Goal: Information Seeking & Learning: Learn about a topic

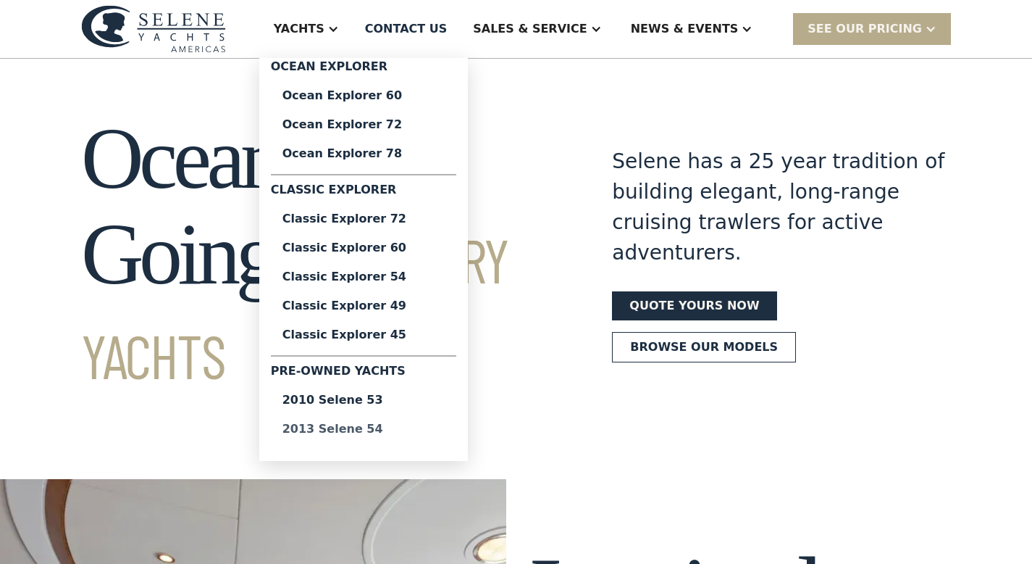
click at [389, 427] on div "2013 Selene 54" at bounding box center [364, 429] width 162 height 12
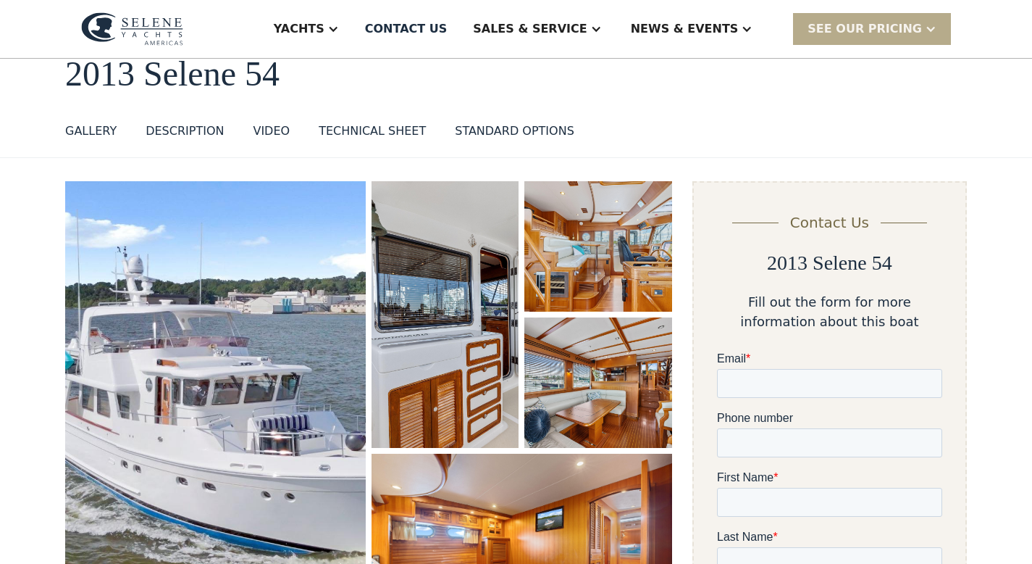
scroll to position [81, 0]
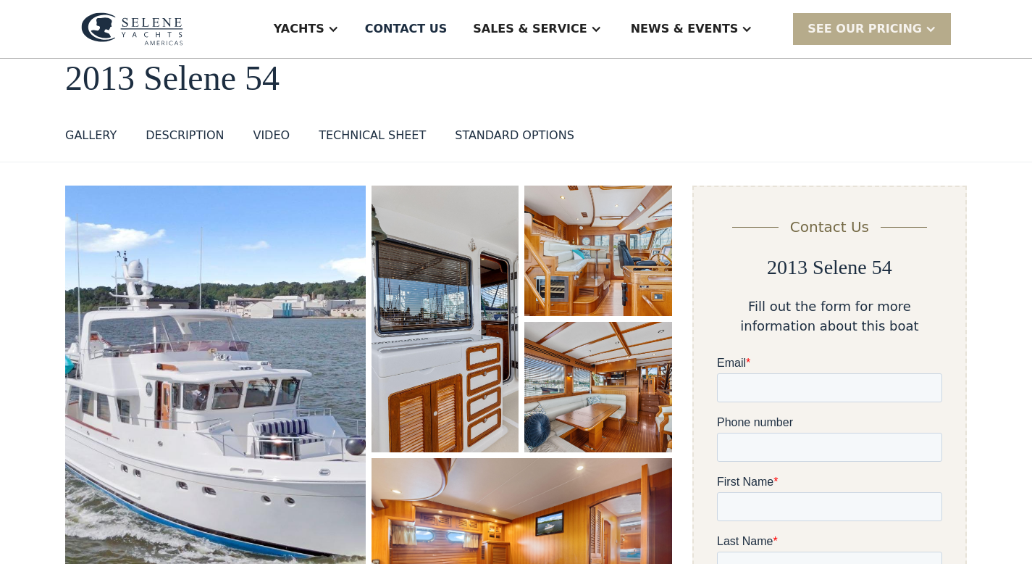
click at [368, 130] on div "TECHNICAL SHEET" at bounding box center [372, 135] width 107 height 17
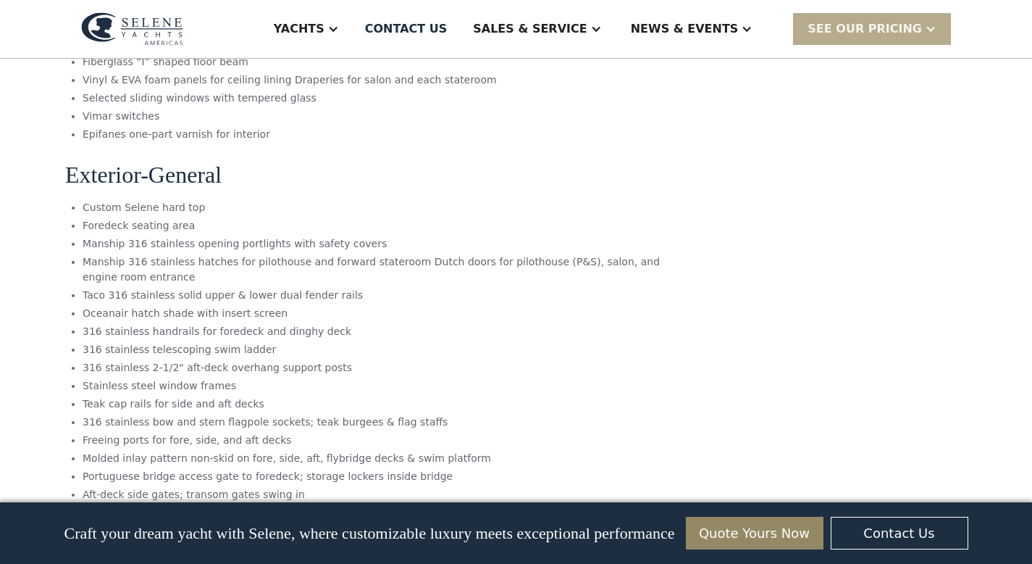
scroll to position [5815, 0]
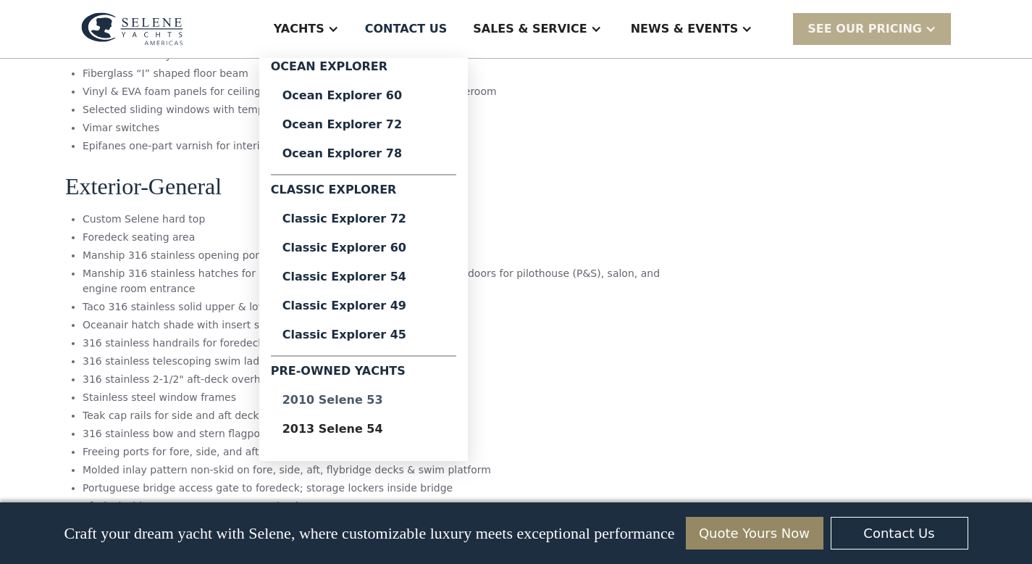
click at [396, 396] on div "2010 Selene 53" at bounding box center [364, 400] width 162 height 12
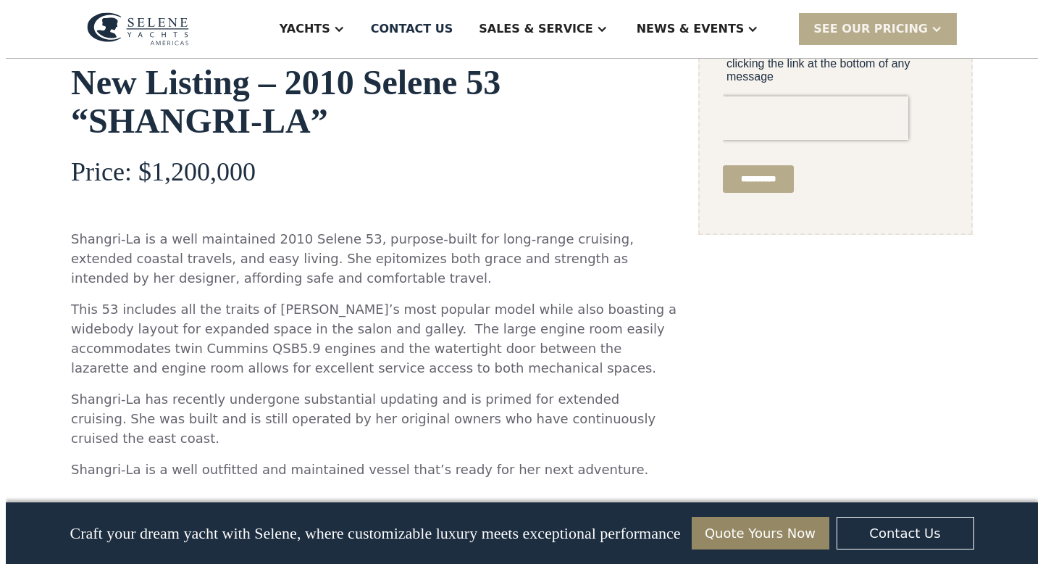
scroll to position [369, 0]
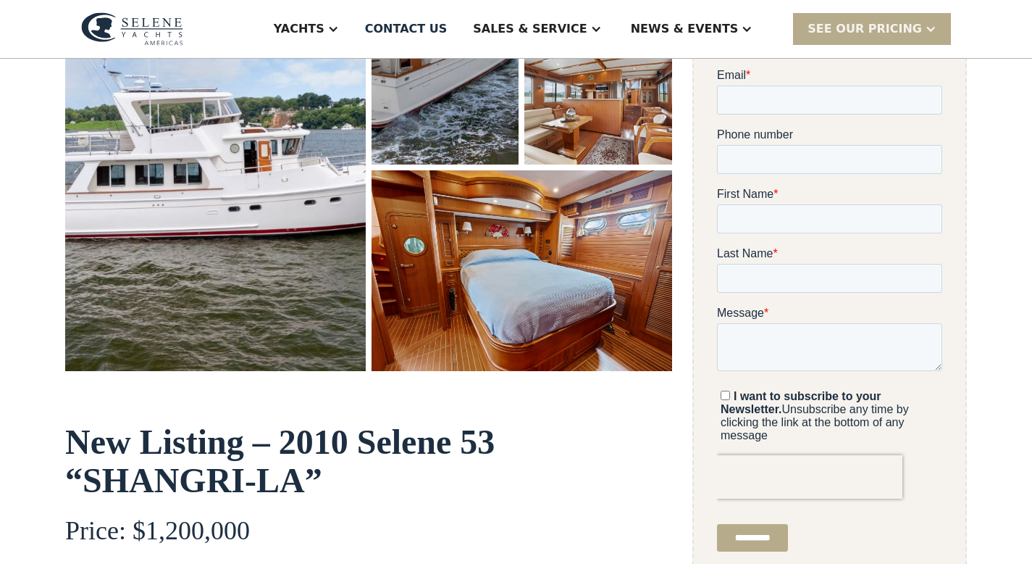
click at [574, 177] on img "open lightbox" at bounding box center [522, 270] width 301 height 201
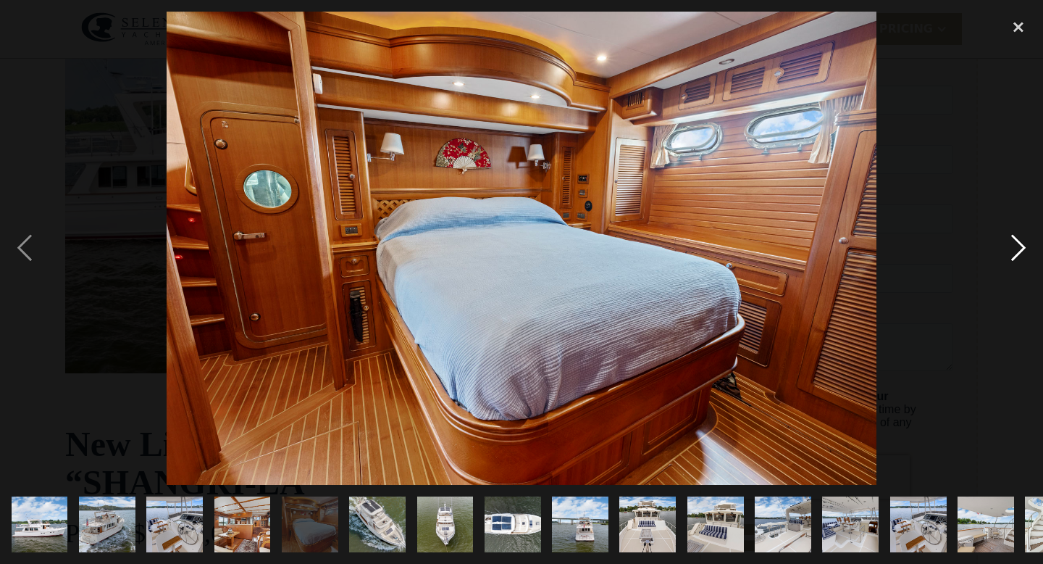
click at [1023, 249] on div "next image" at bounding box center [1018, 249] width 49 height 474
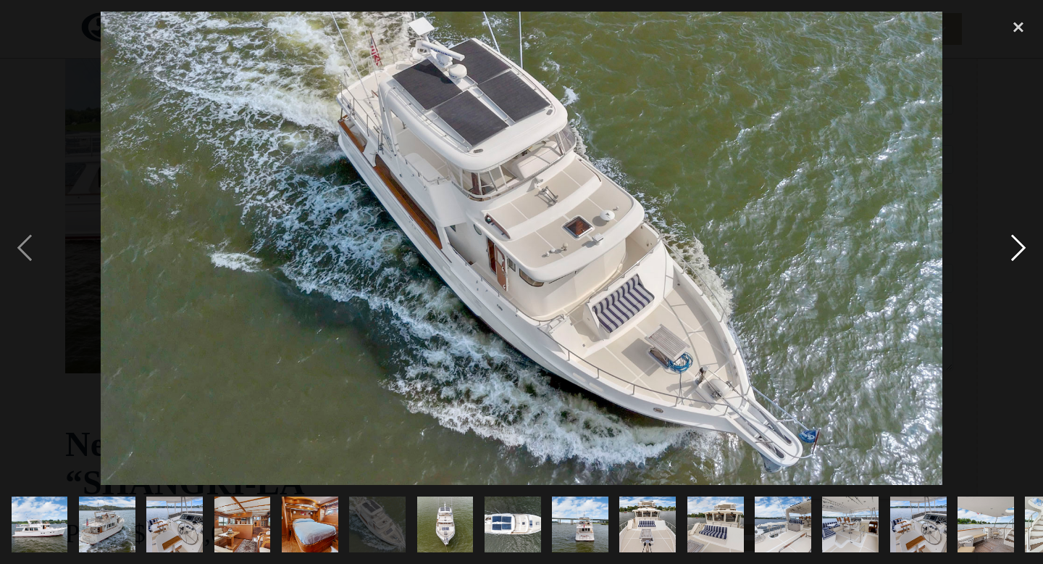
click at [1023, 249] on div "next image" at bounding box center [1018, 249] width 49 height 474
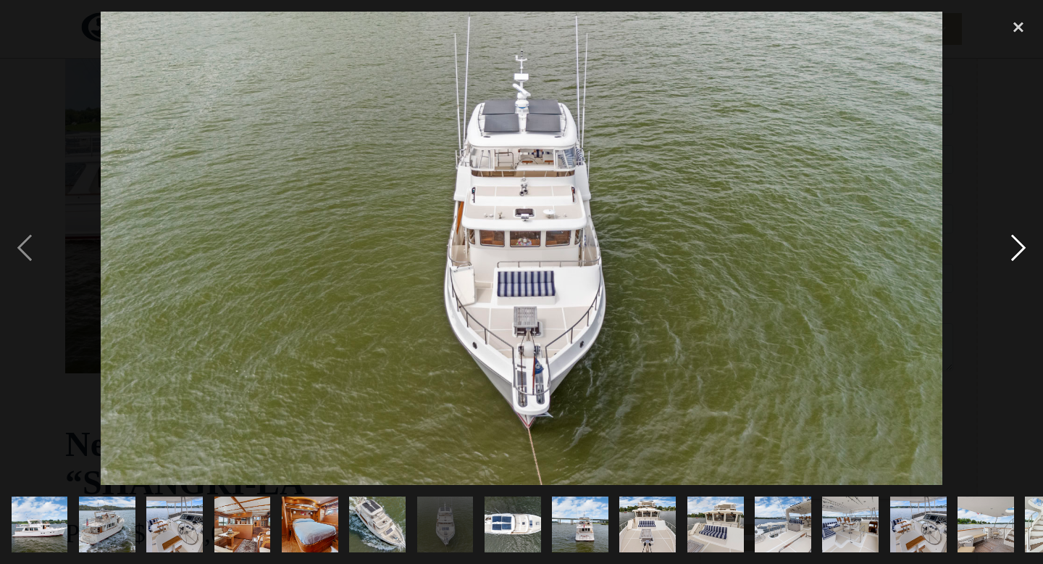
click at [1023, 249] on div "next image" at bounding box center [1018, 249] width 49 height 474
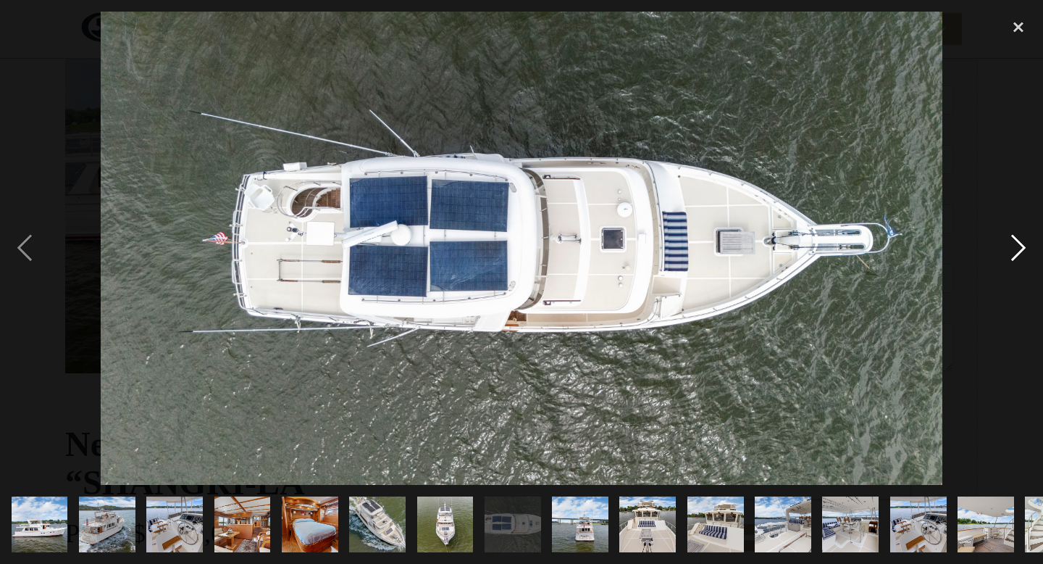
click at [1023, 249] on div "next image" at bounding box center [1018, 249] width 49 height 474
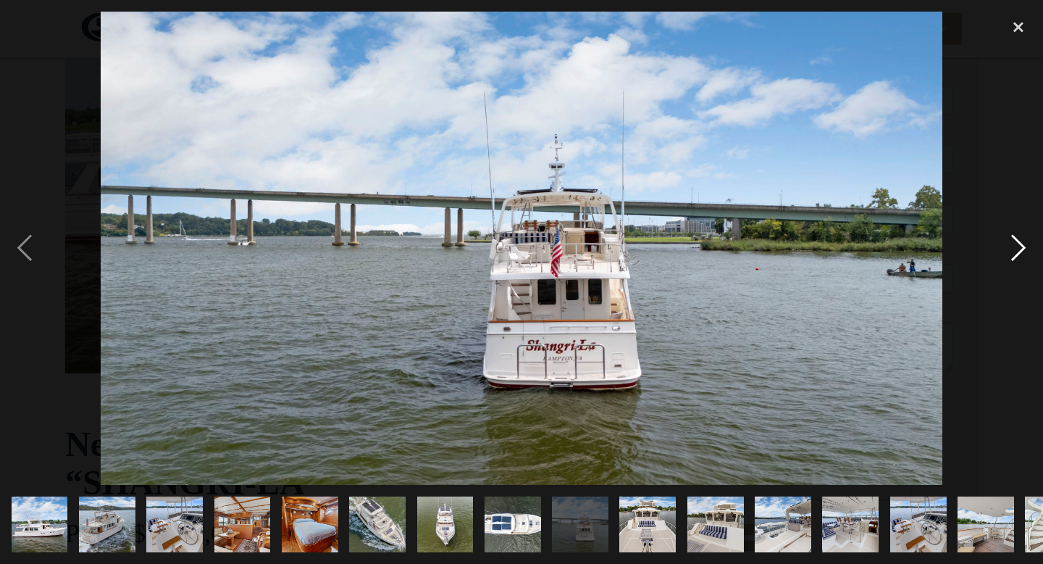
click at [1023, 249] on div "next image" at bounding box center [1018, 249] width 49 height 474
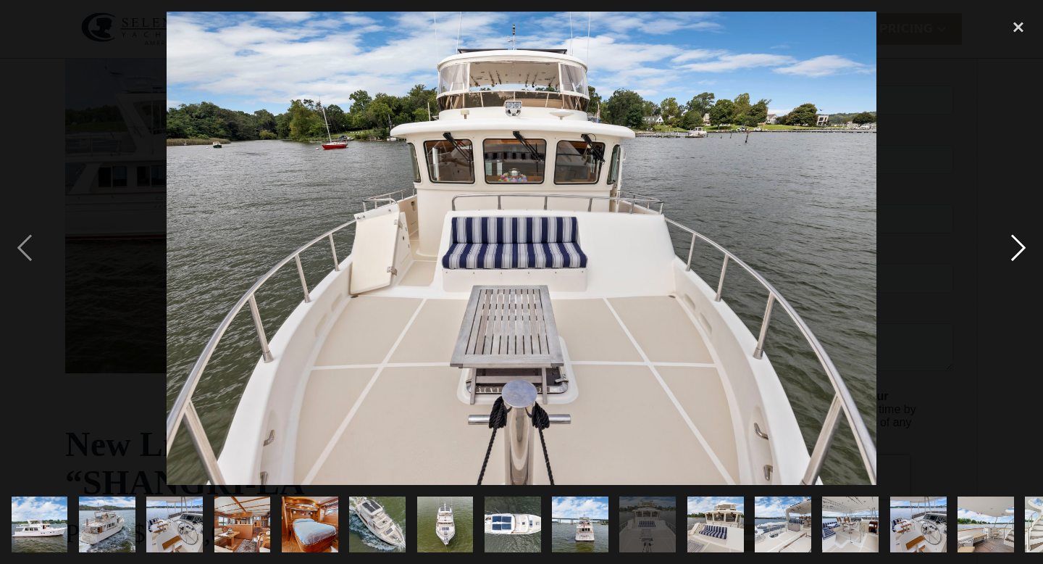
click at [1023, 249] on div "next image" at bounding box center [1018, 249] width 49 height 474
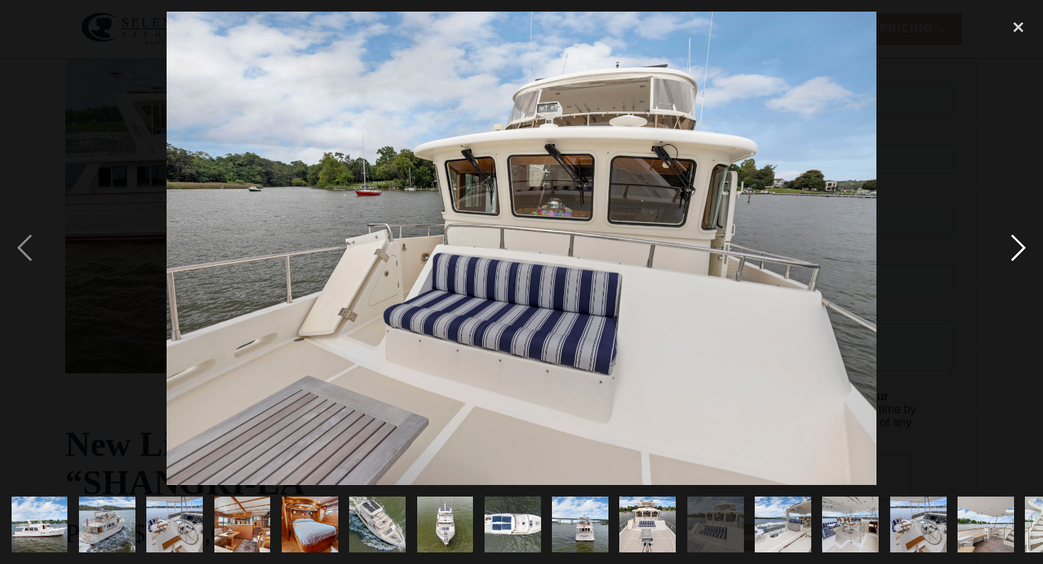
click at [1023, 249] on div "next image" at bounding box center [1018, 249] width 49 height 474
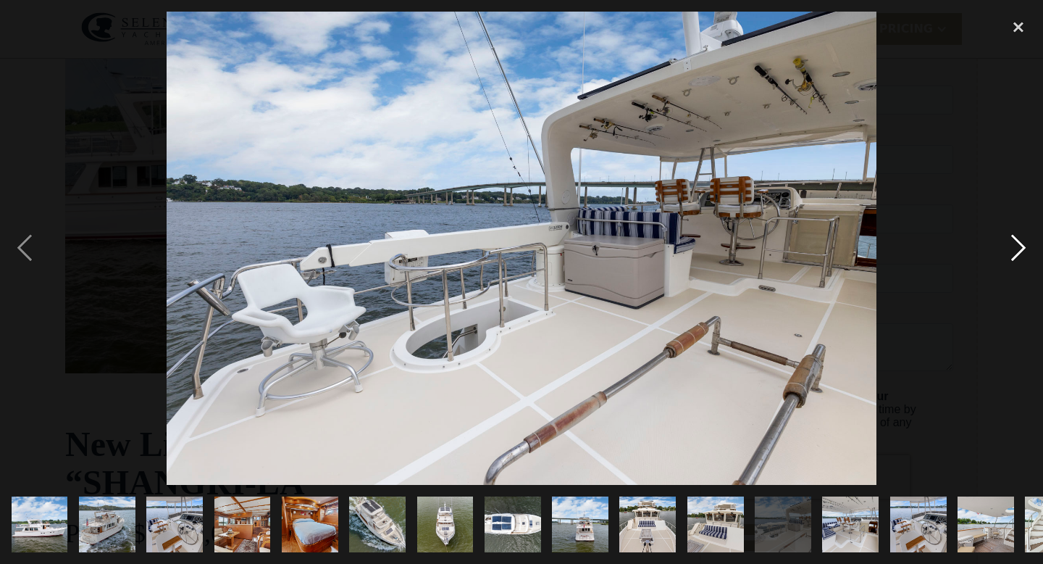
click at [1023, 249] on div "next image" at bounding box center [1018, 249] width 49 height 474
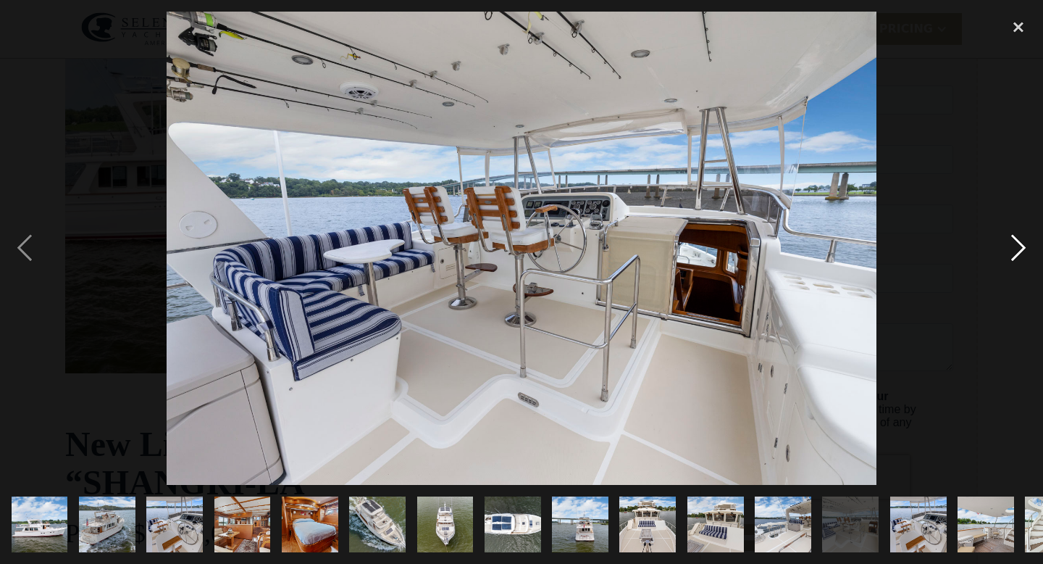
drag, startPoint x: 1023, startPoint y: 249, endPoint x: 1006, endPoint y: 252, distance: 16.9
click at [1016, 251] on div "next image" at bounding box center [1018, 249] width 49 height 474
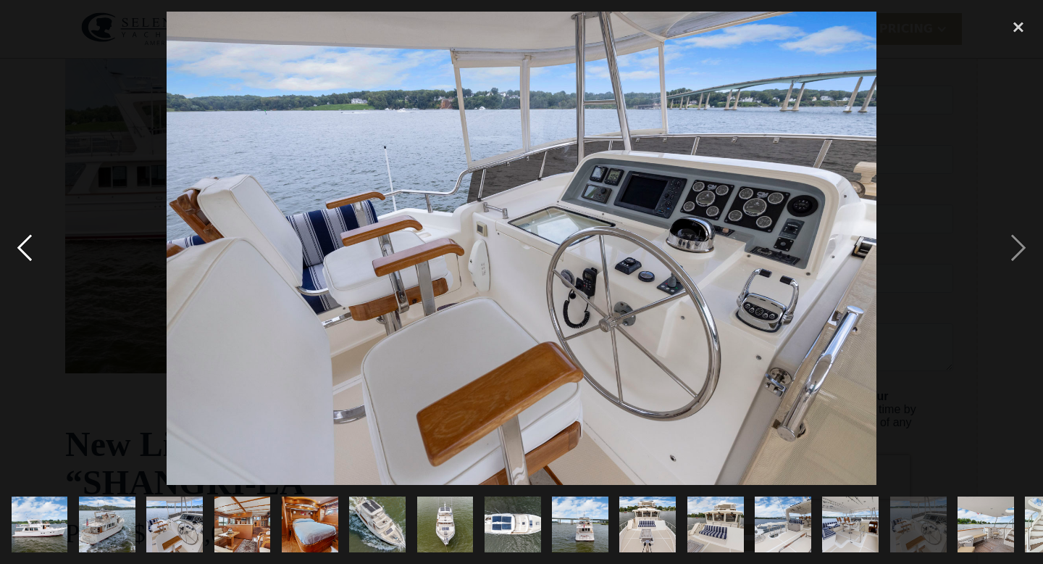
click at [28, 238] on div "previous image" at bounding box center [24, 249] width 49 height 474
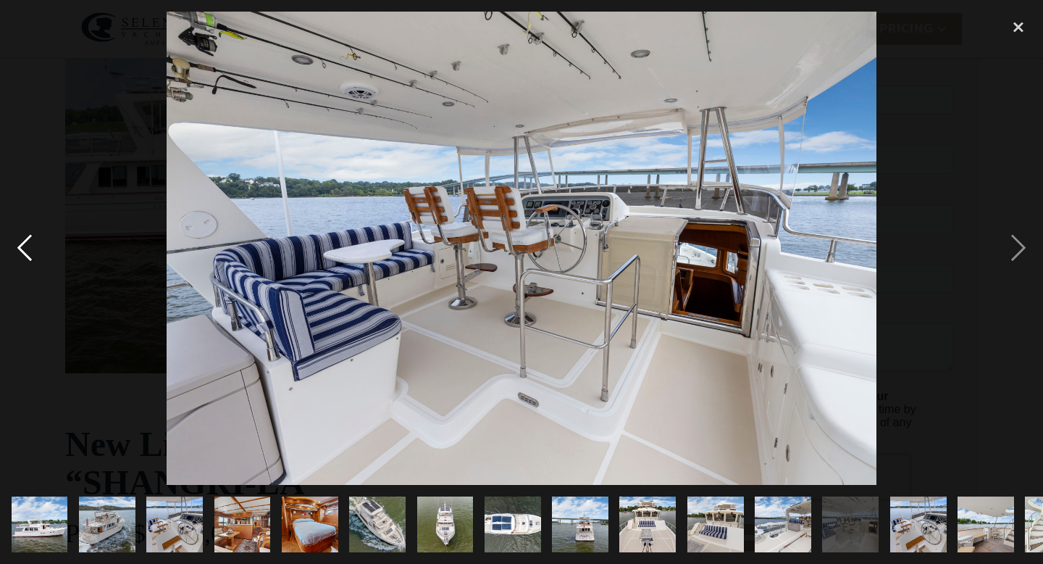
click at [28, 238] on div "previous image" at bounding box center [24, 249] width 49 height 474
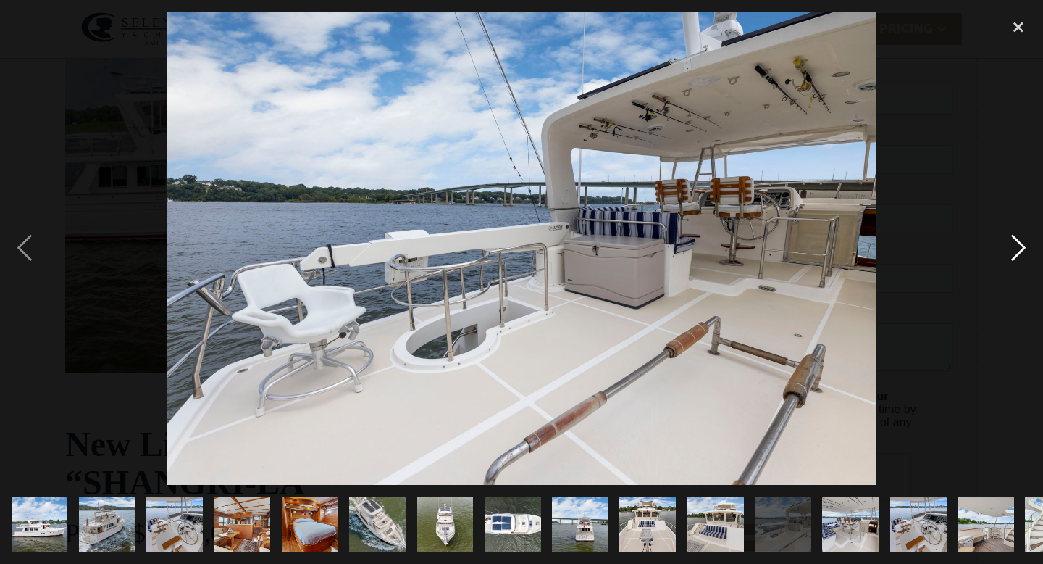
click at [1018, 246] on div "next image" at bounding box center [1018, 249] width 49 height 474
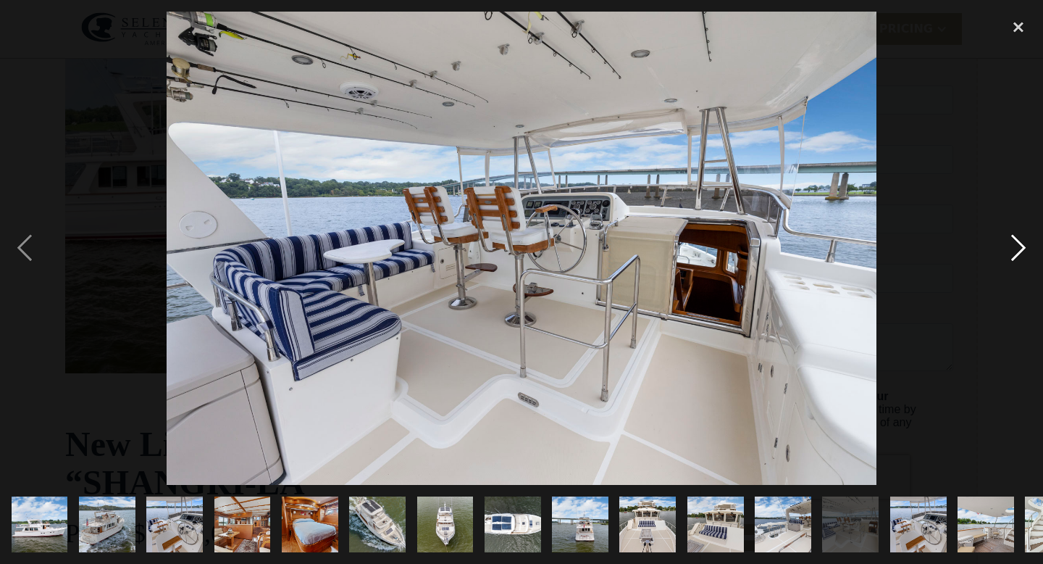
click at [1018, 246] on div "next image" at bounding box center [1018, 249] width 49 height 474
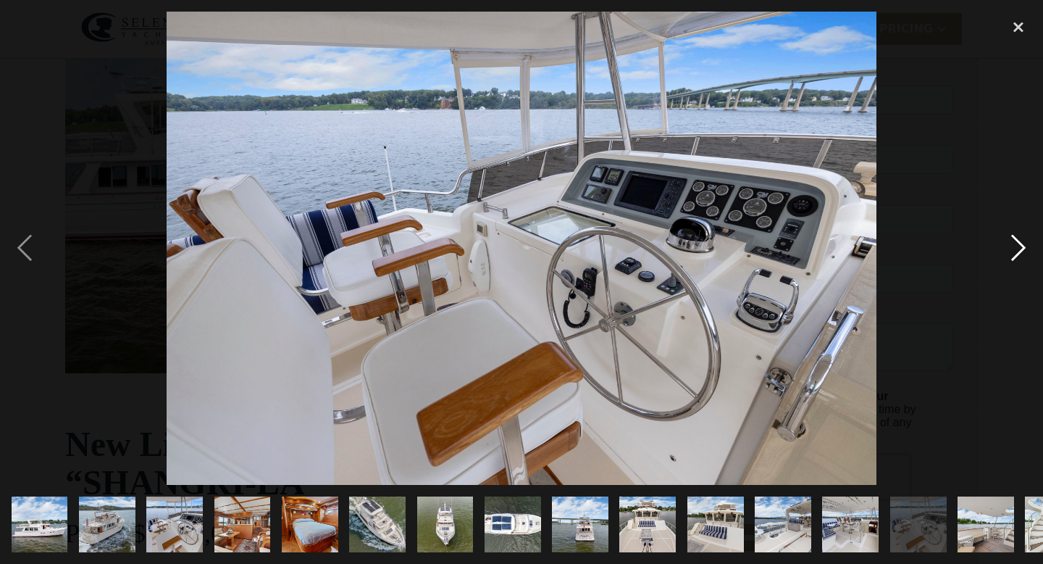
click at [1018, 246] on div "next image" at bounding box center [1018, 249] width 49 height 474
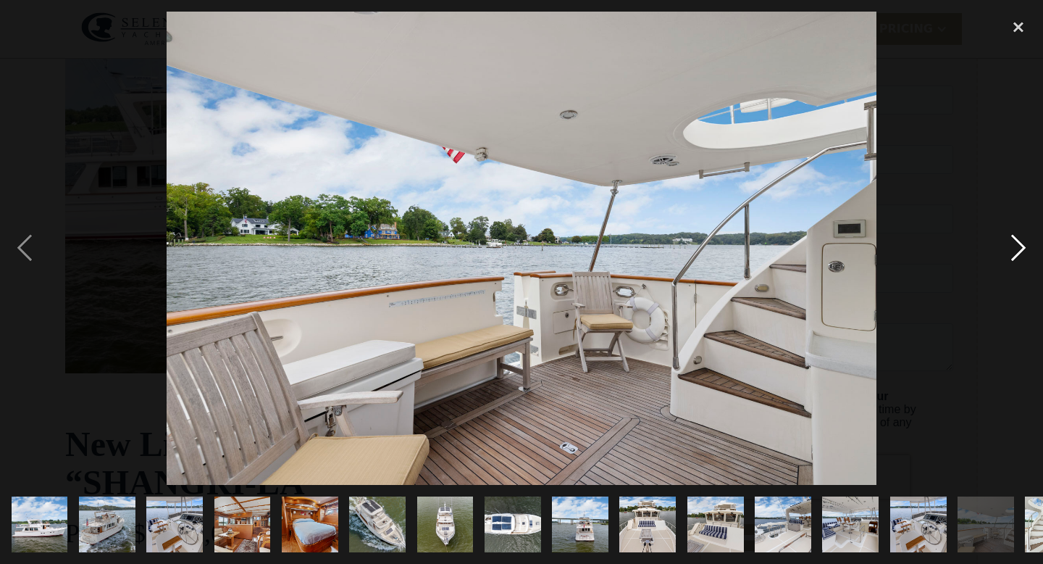
click at [1018, 246] on div "next image" at bounding box center [1018, 249] width 49 height 474
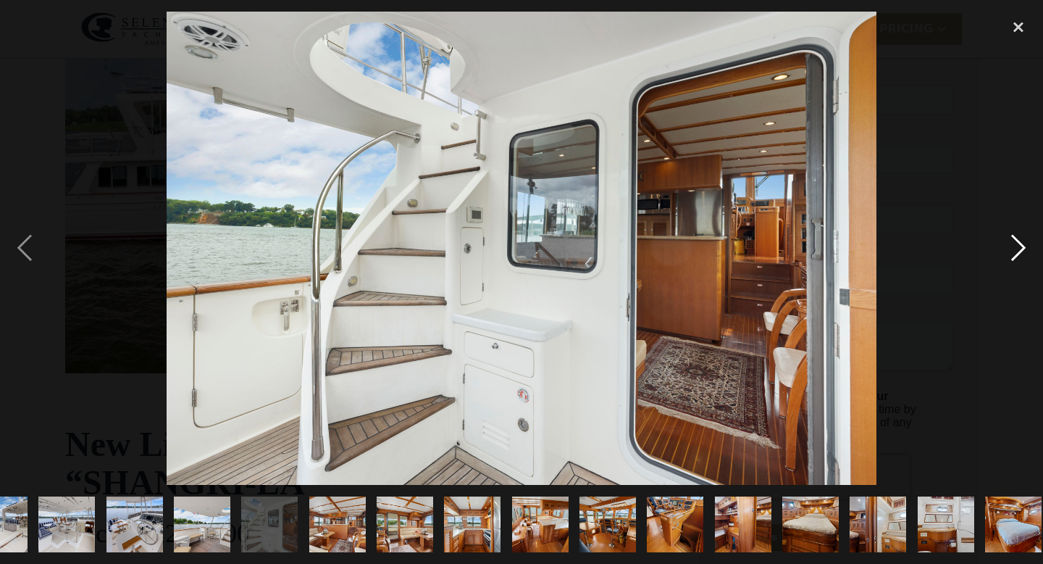
scroll to position [0, 997]
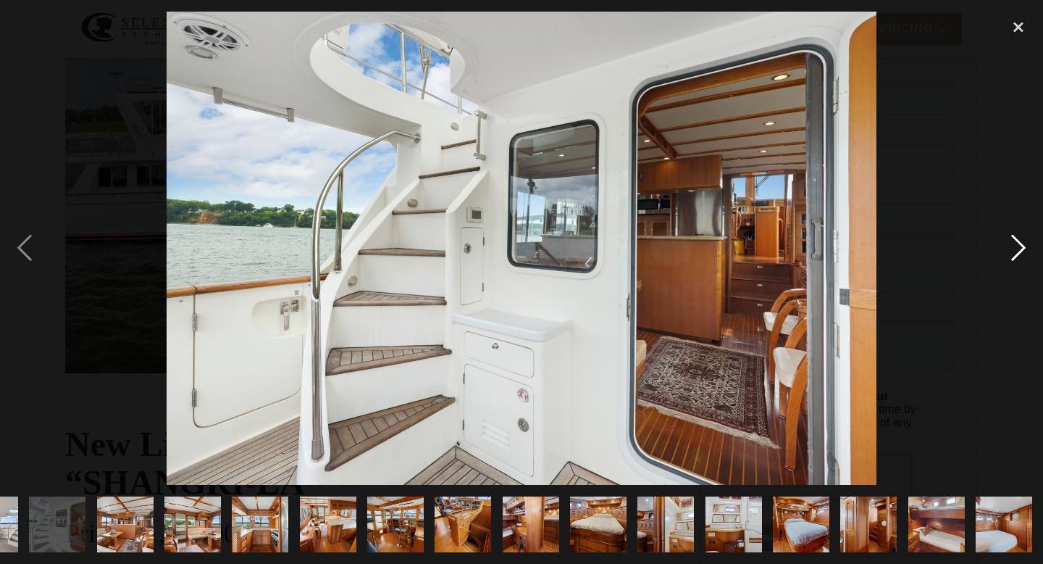
click at [1018, 246] on div "next image" at bounding box center [1018, 249] width 49 height 474
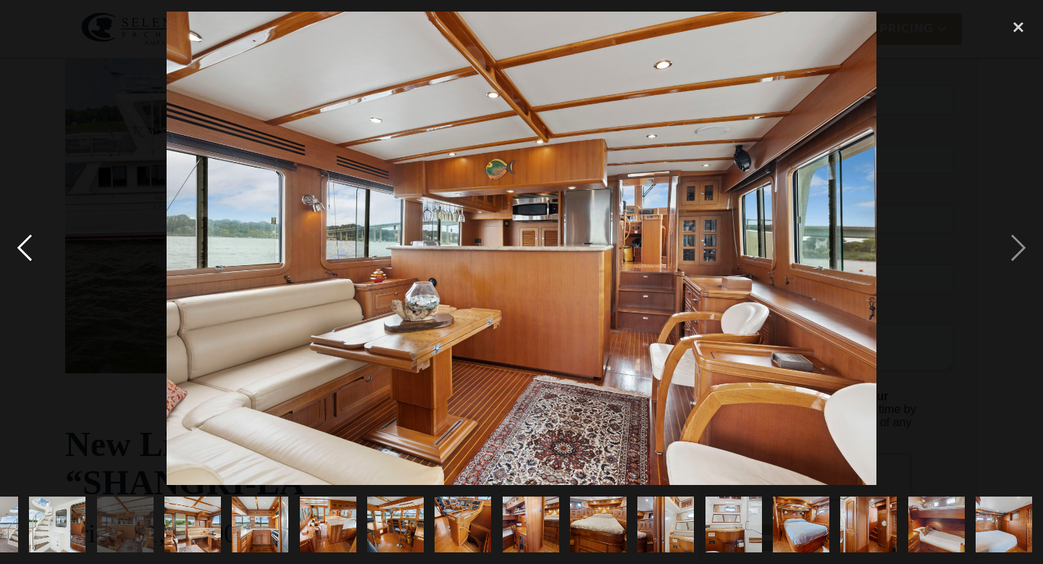
click at [30, 247] on div "previous image" at bounding box center [24, 249] width 49 height 474
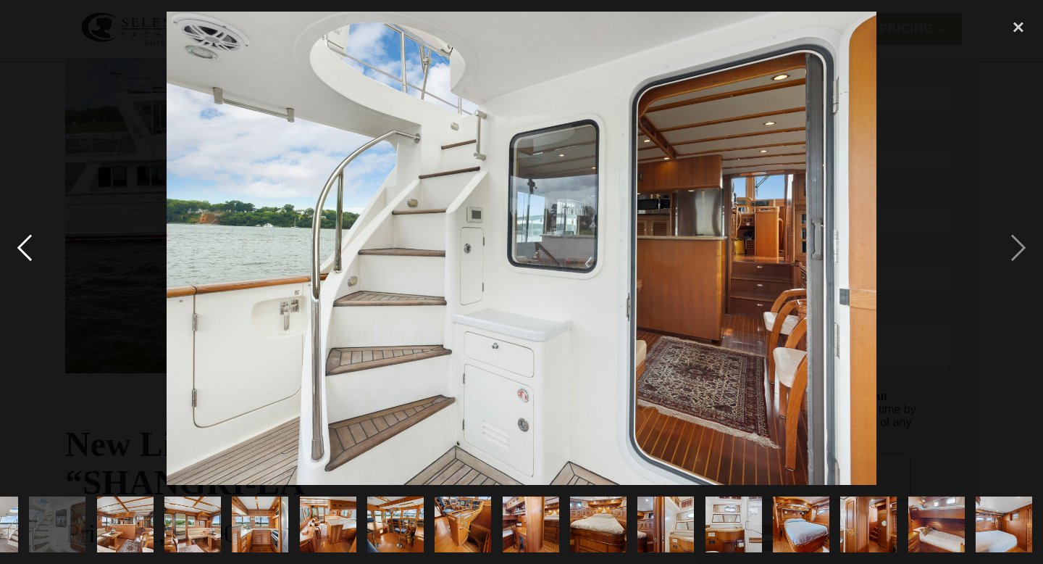
click at [30, 247] on div "previous image" at bounding box center [24, 249] width 49 height 474
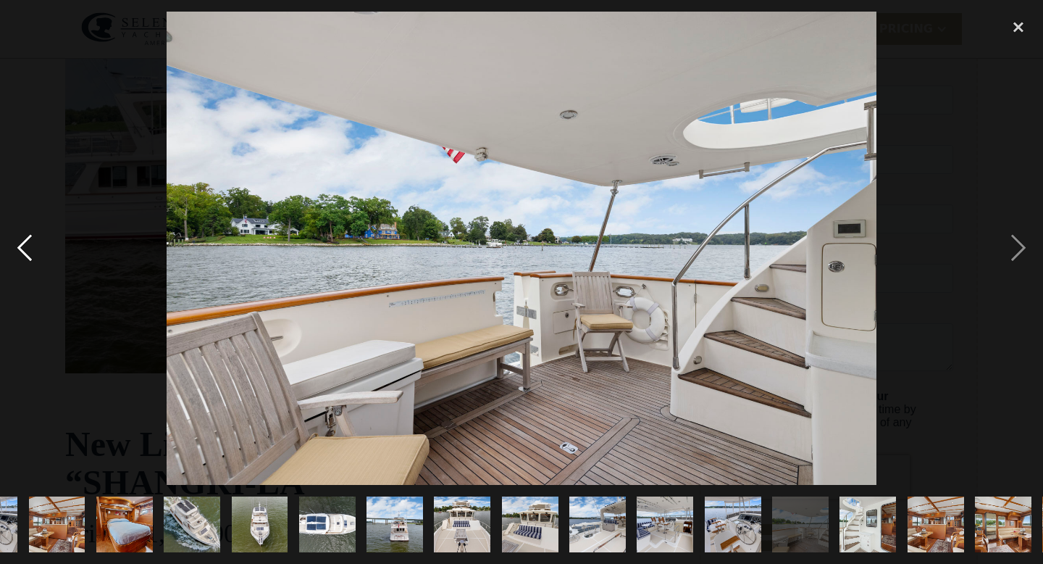
scroll to position [0, 3]
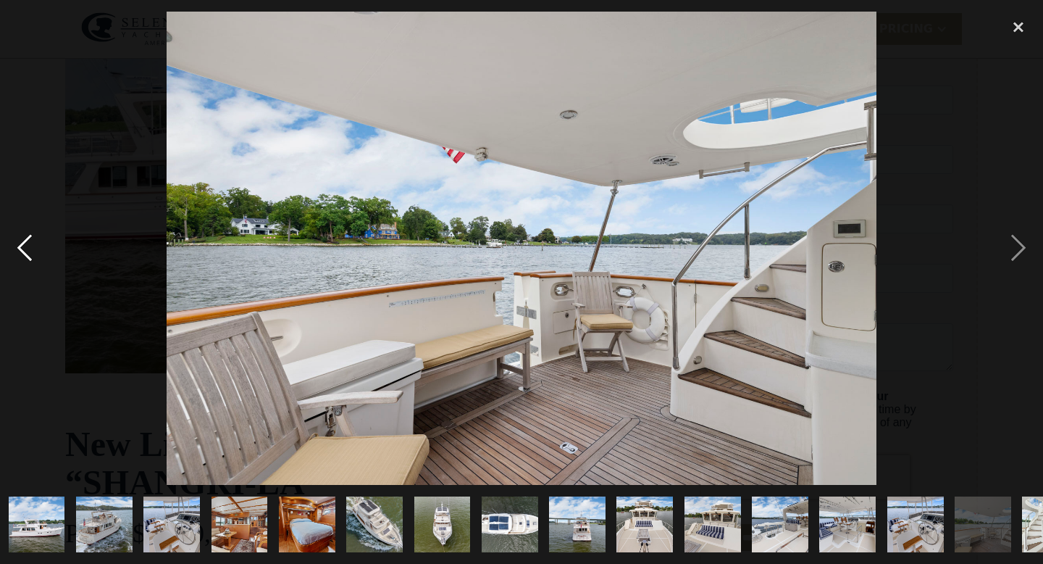
click at [30, 247] on div "previous image" at bounding box center [24, 249] width 49 height 474
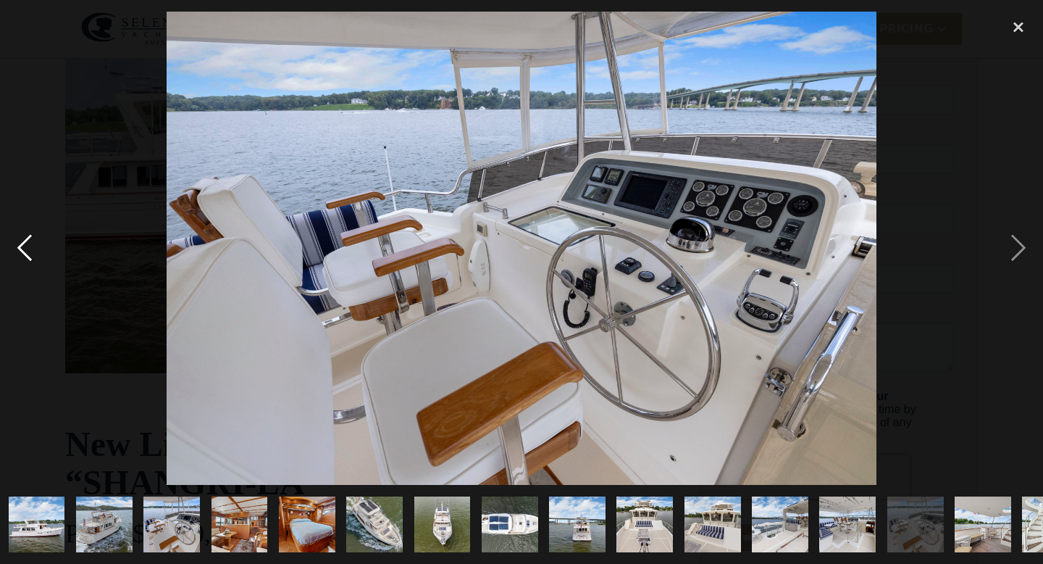
scroll to position [0, 0]
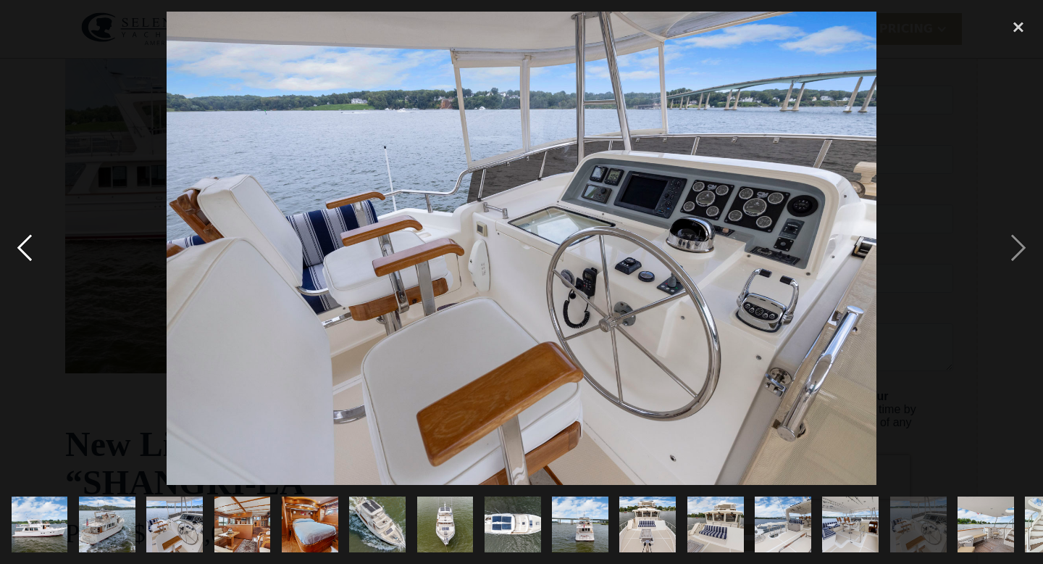
click at [30, 247] on div "previous image" at bounding box center [24, 249] width 49 height 474
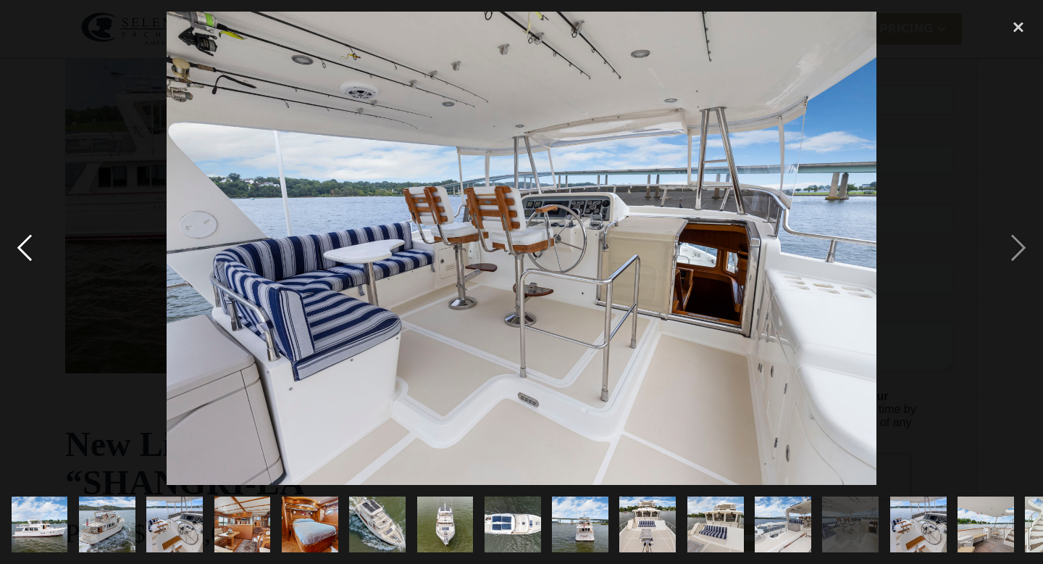
click at [20, 245] on div "previous image" at bounding box center [24, 249] width 49 height 474
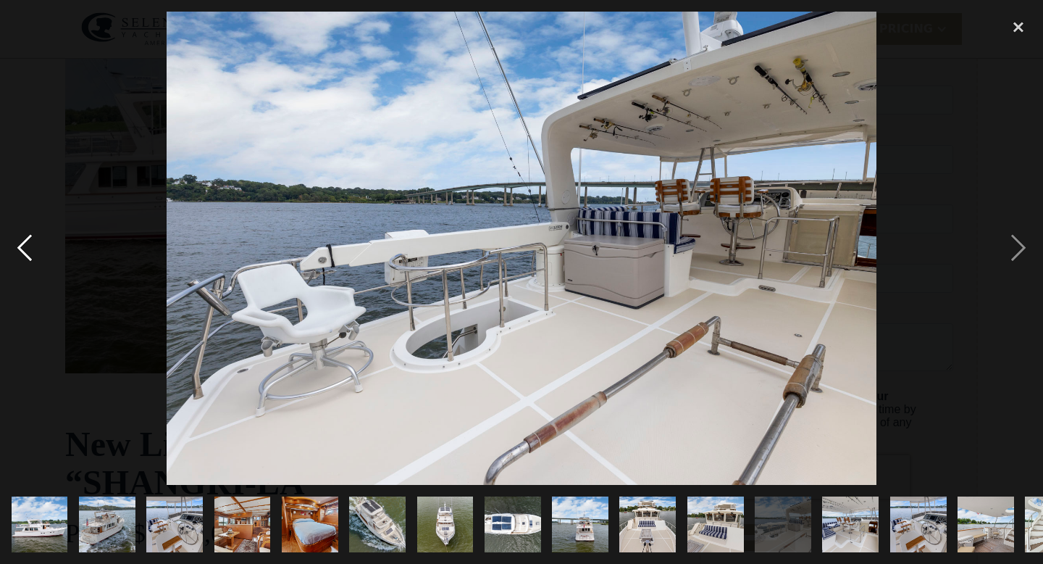
click at [20, 245] on div "previous image" at bounding box center [24, 249] width 49 height 474
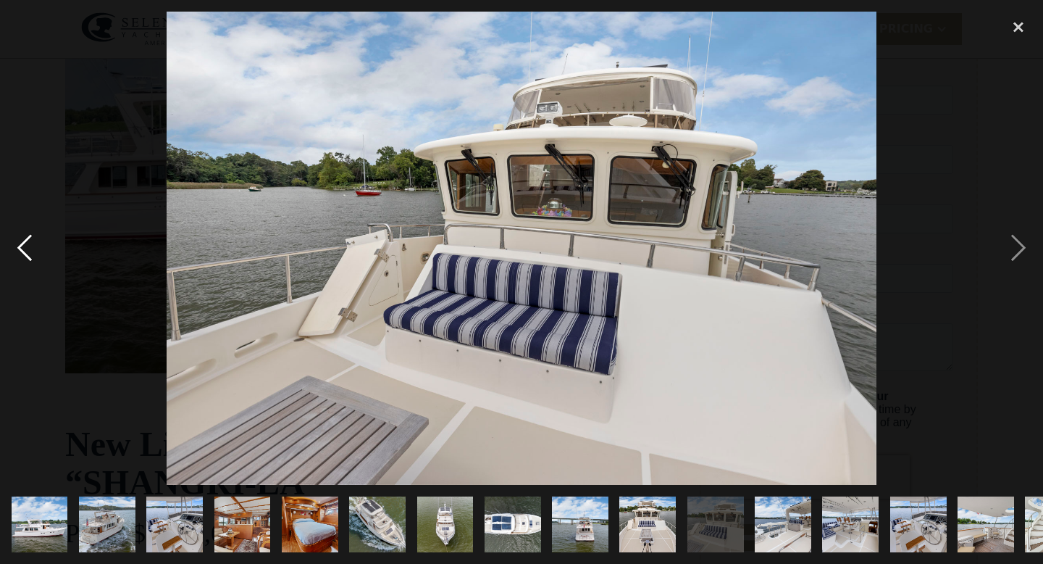
click at [20, 245] on div "previous image" at bounding box center [24, 249] width 49 height 474
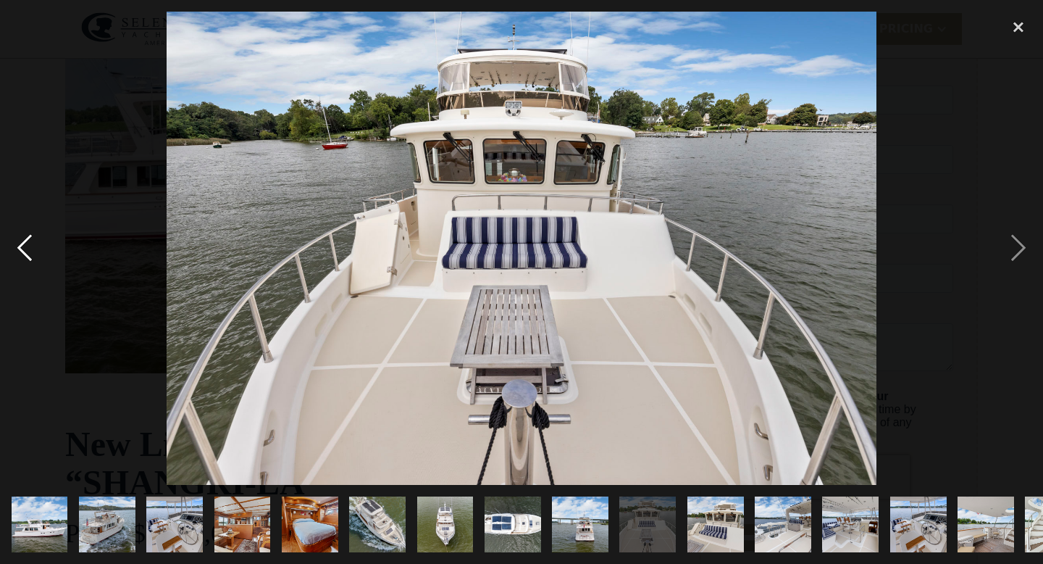
click at [27, 244] on div "previous image" at bounding box center [24, 249] width 49 height 474
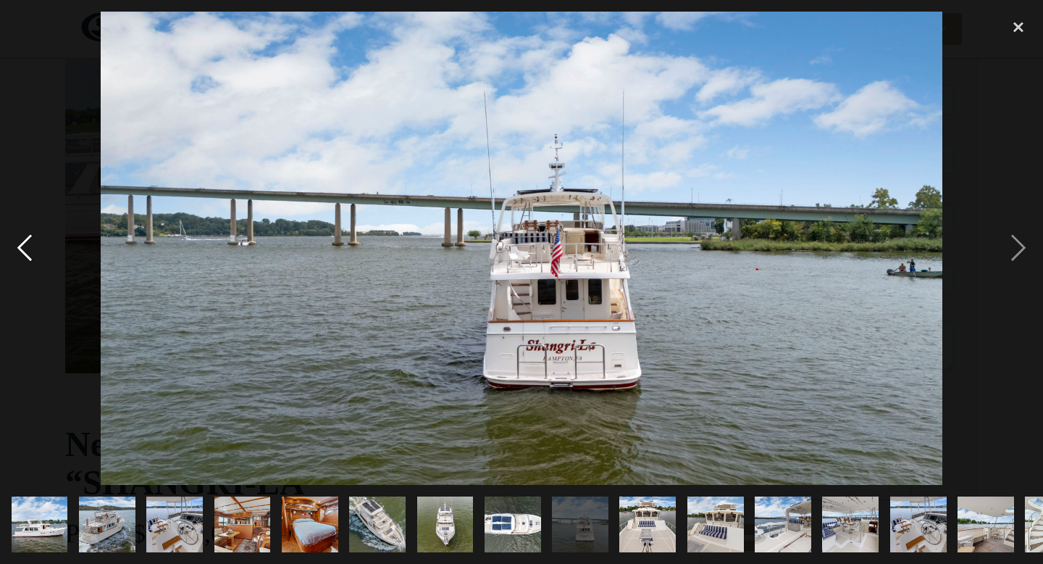
click at [27, 244] on div "previous image" at bounding box center [24, 249] width 49 height 474
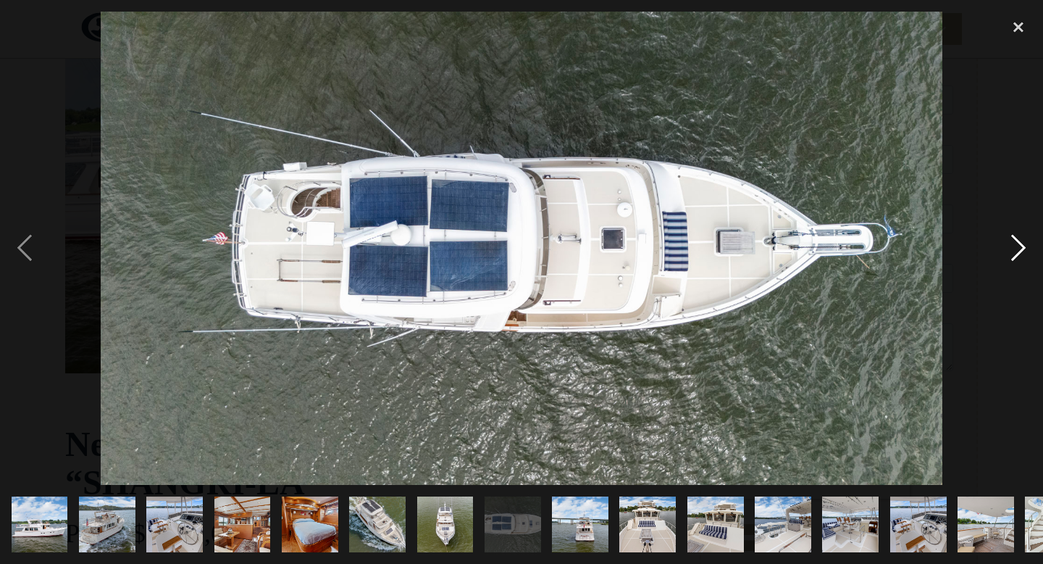
click at [1021, 243] on div "next image" at bounding box center [1018, 249] width 49 height 474
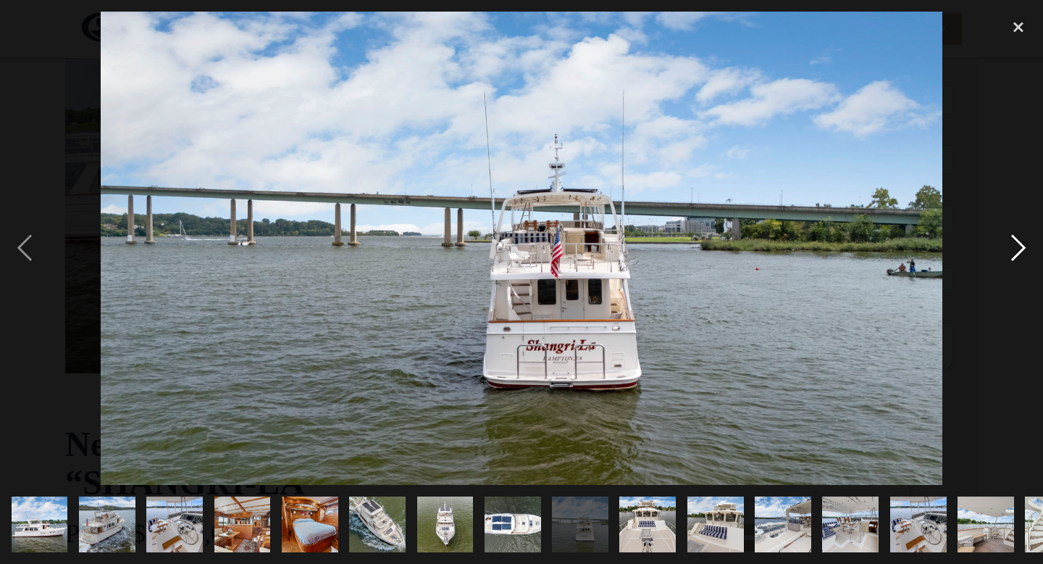
click at [1021, 243] on div "next image" at bounding box center [1018, 249] width 49 height 474
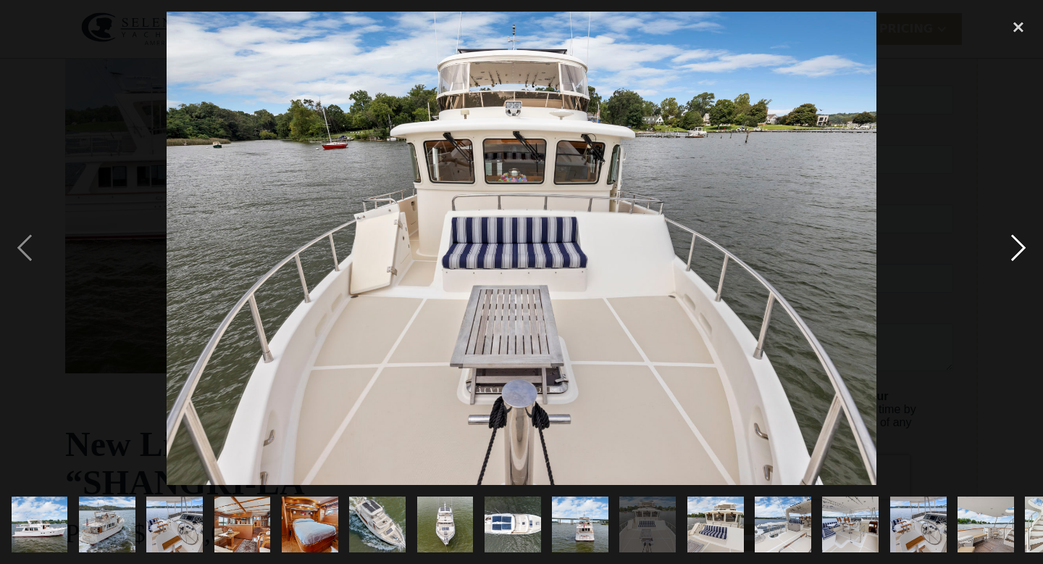
click at [1021, 243] on div "next image" at bounding box center [1018, 249] width 49 height 474
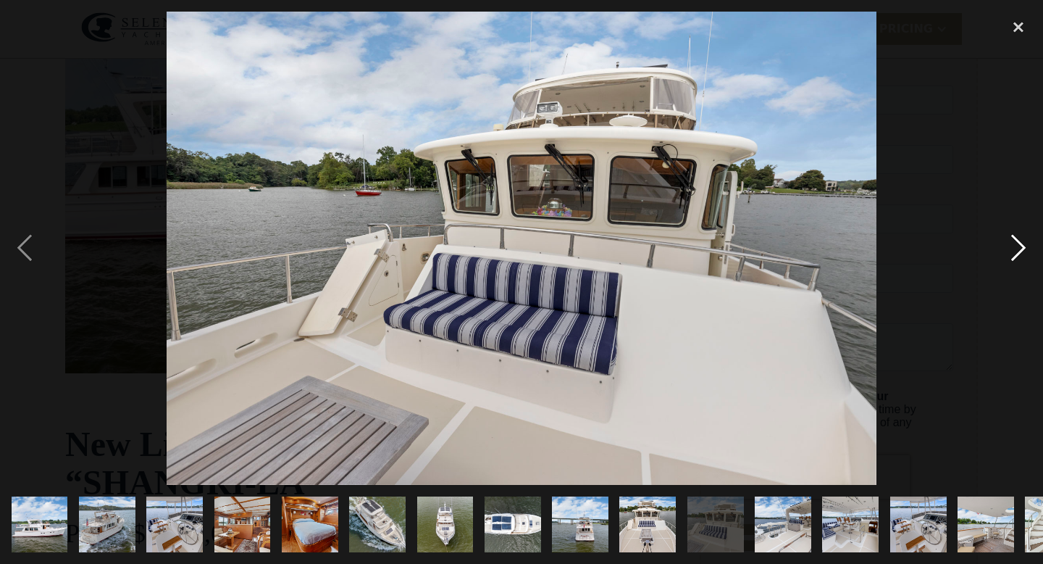
click at [1021, 243] on div "next image" at bounding box center [1018, 249] width 49 height 474
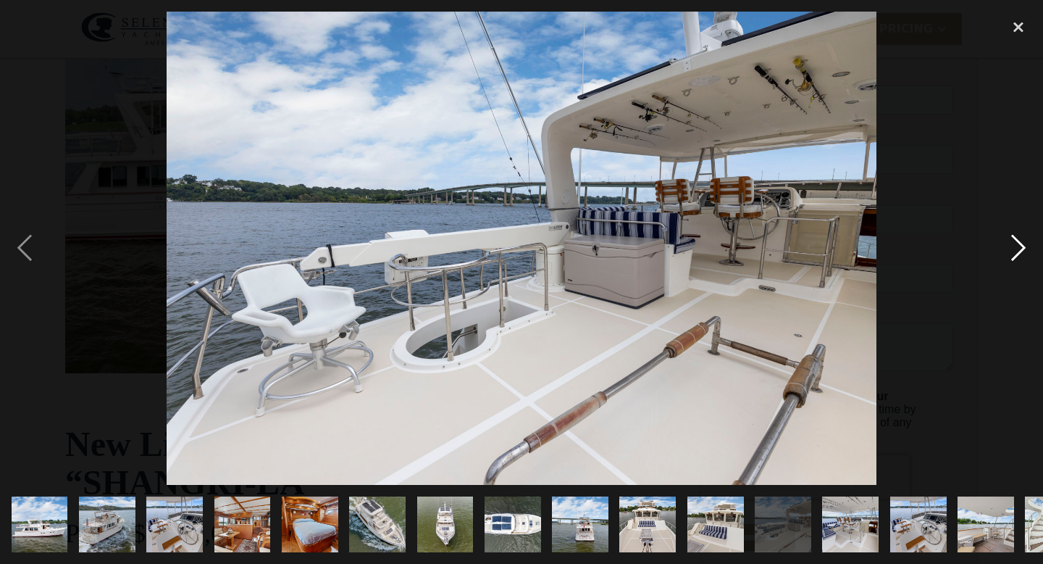
click at [1021, 243] on div "next image" at bounding box center [1018, 249] width 49 height 474
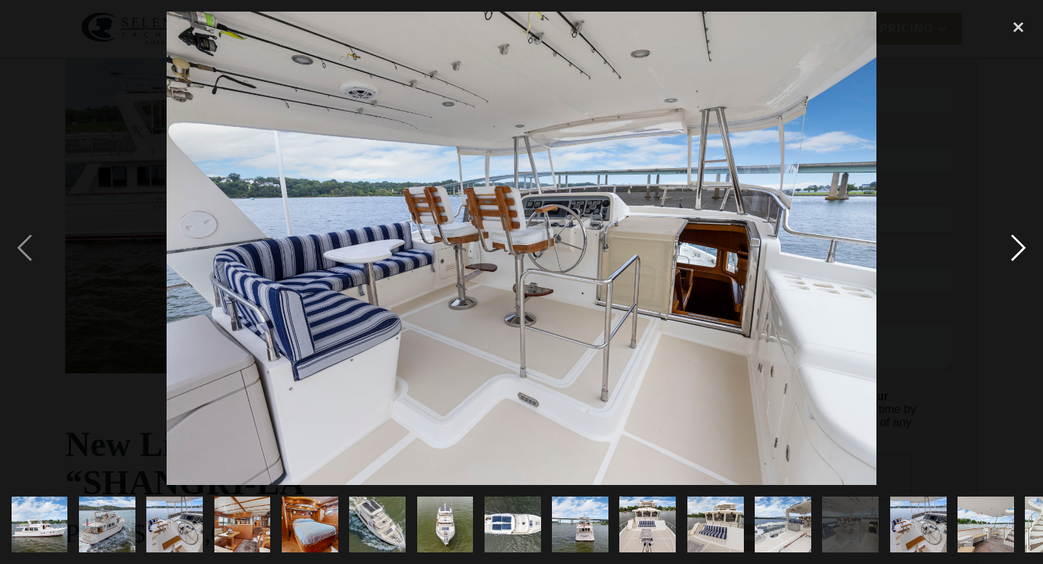
click at [1019, 249] on div "next image" at bounding box center [1018, 249] width 49 height 474
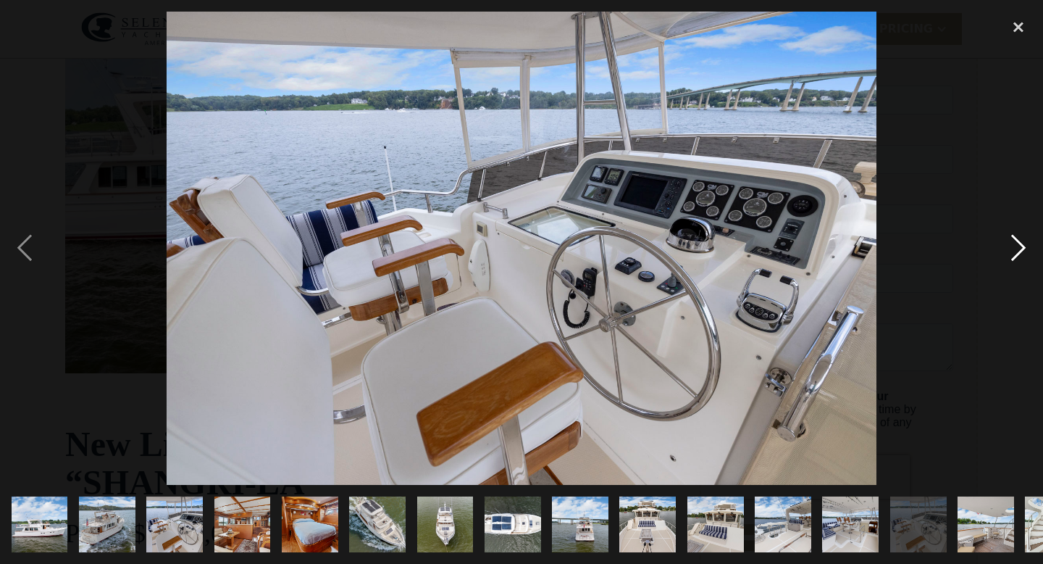
click at [1018, 248] on div "next image" at bounding box center [1018, 249] width 49 height 474
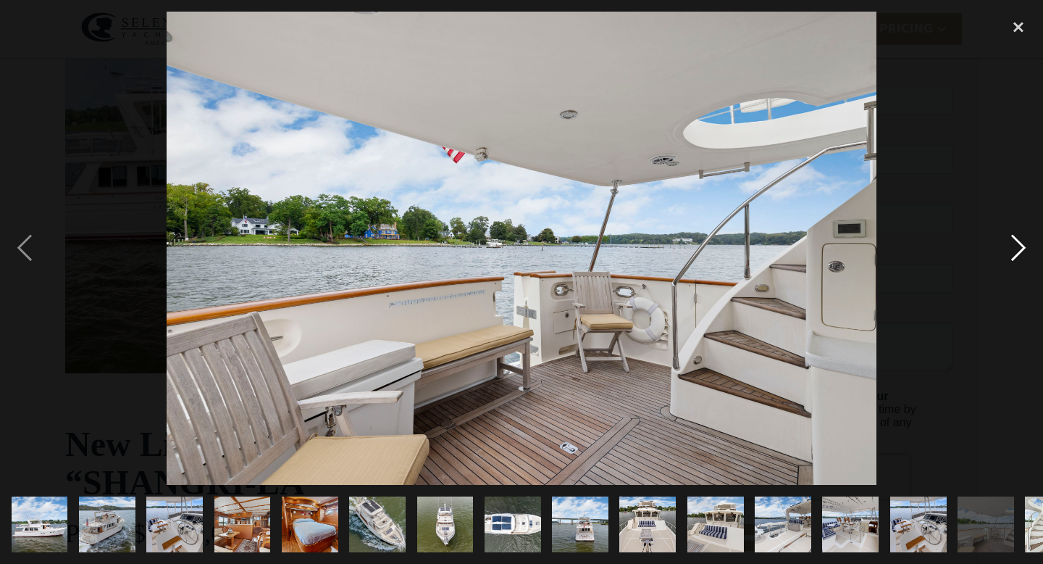
click at [1018, 248] on div "next image" at bounding box center [1018, 249] width 49 height 474
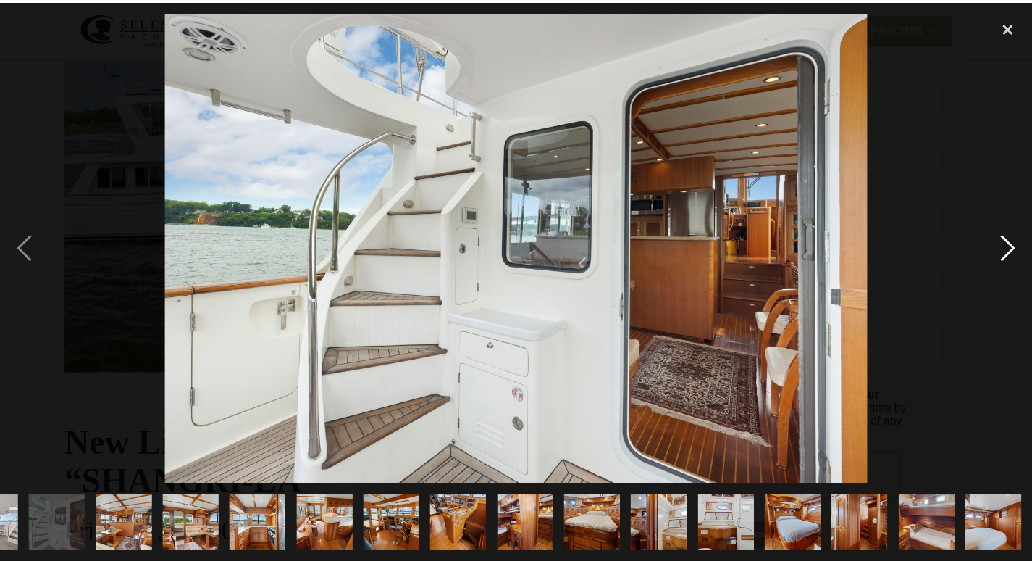
scroll to position [0, 997]
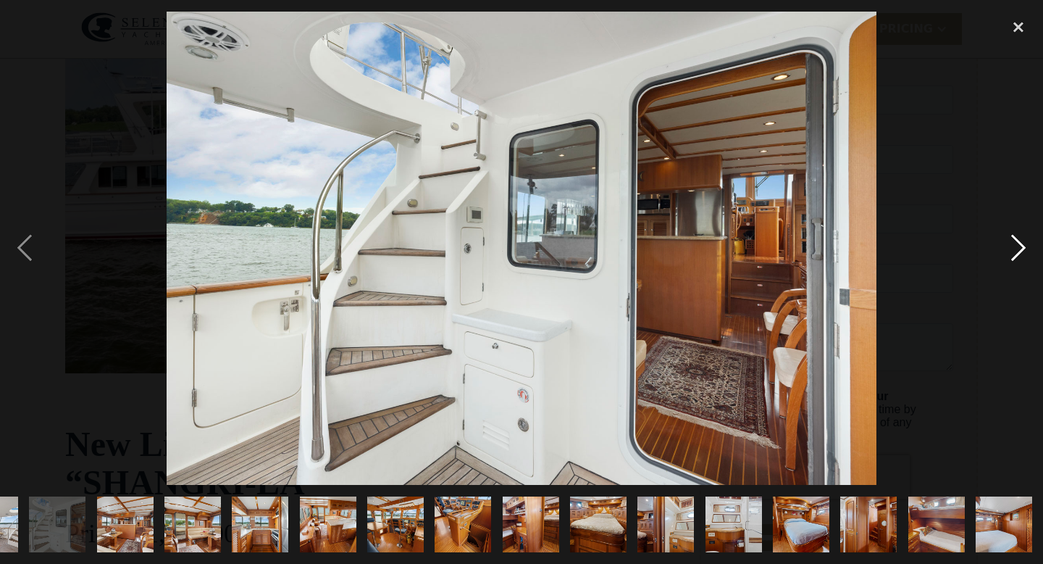
click at [1018, 248] on div "next image" at bounding box center [1018, 249] width 49 height 474
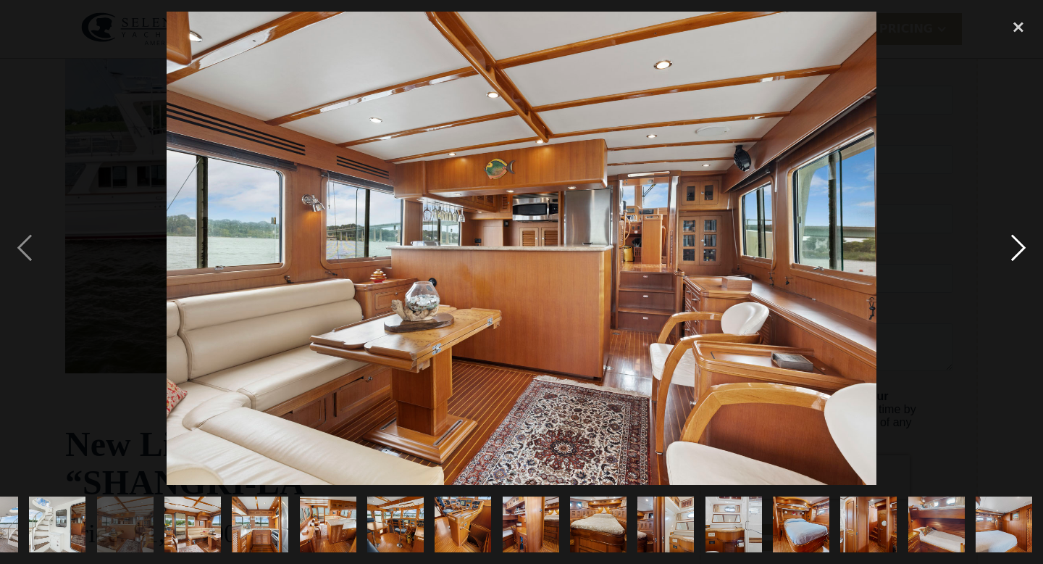
click at [1018, 248] on div "next image" at bounding box center [1018, 249] width 49 height 474
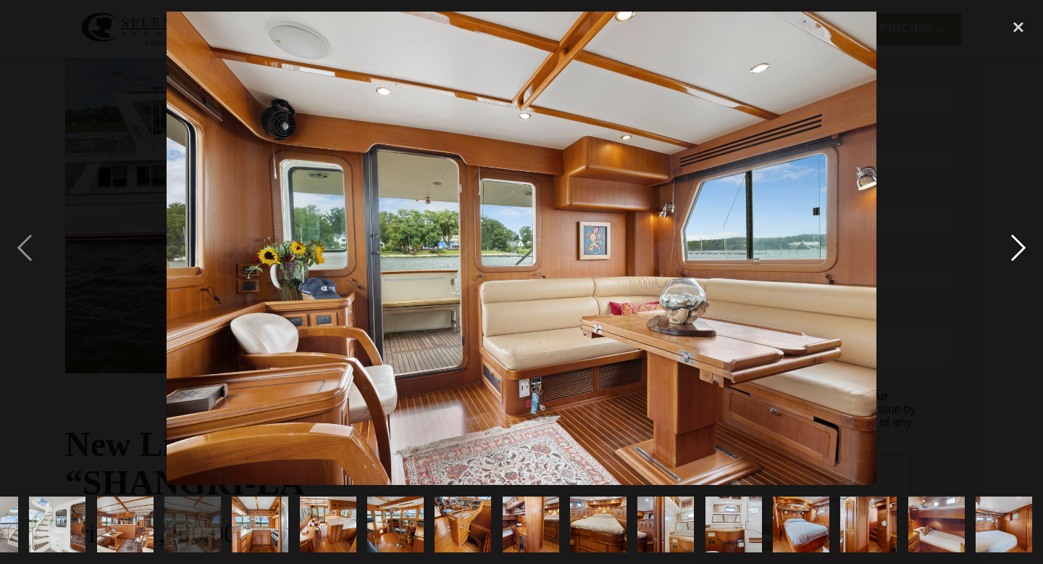
click at [1019, 245] on div "next image" at bounding box center [1018, 249] width 49 height 474
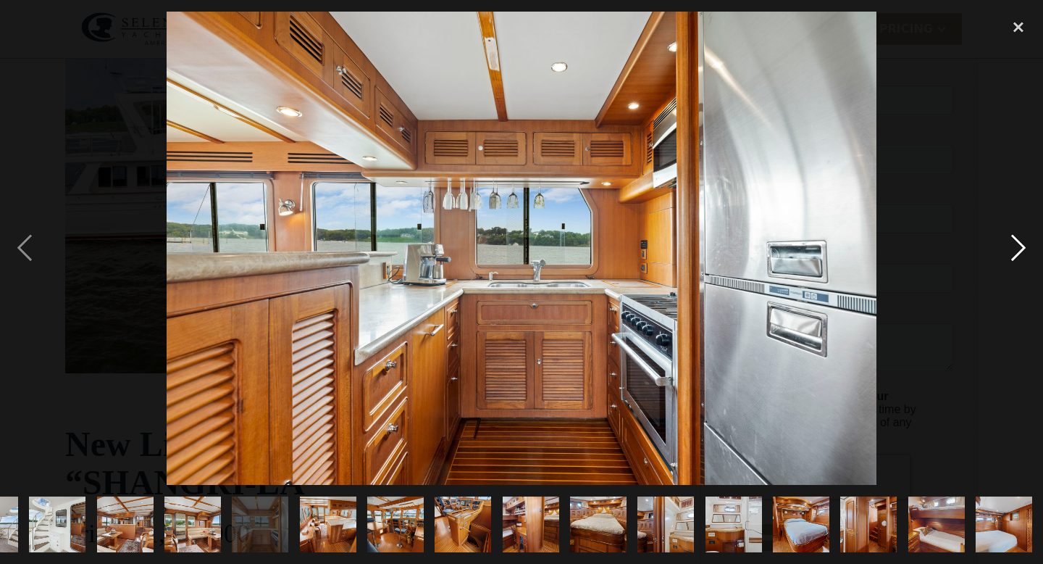
click at [1019, 245] on div "next image" at bounding box center [1018, 249] width 49 height 474
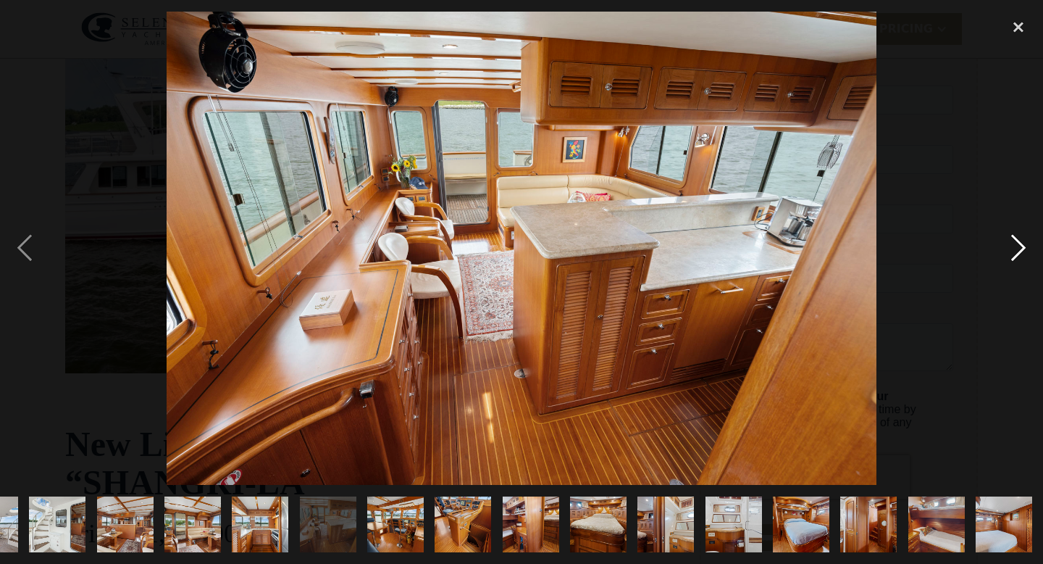
click at [1019, 245] on div "next image" at bounding box center [1018, 249] width 49 height 474
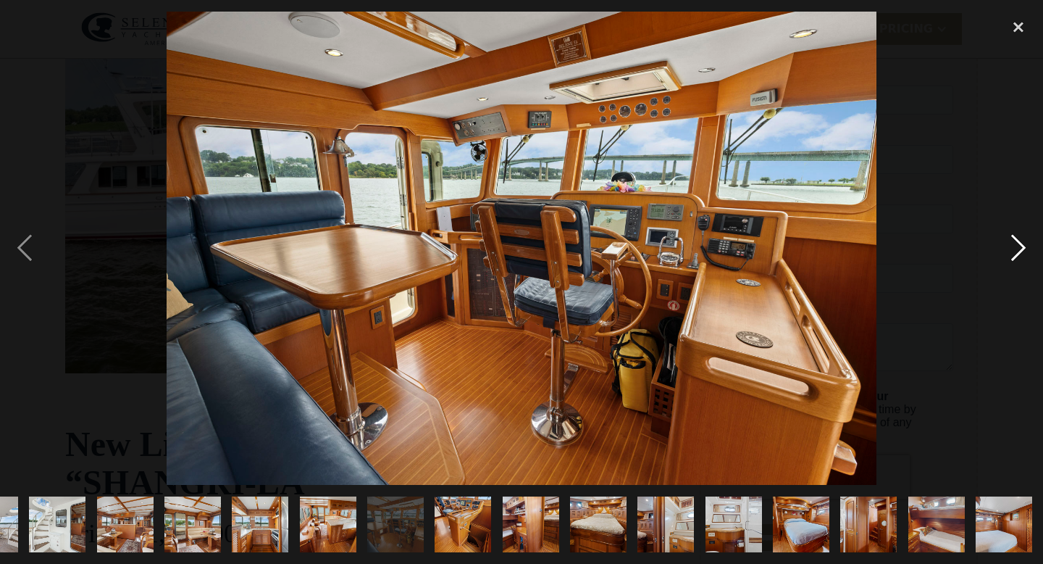
click at [1019, 245] on div "next image" at bounding box center [1018, 249] width 49 height 474
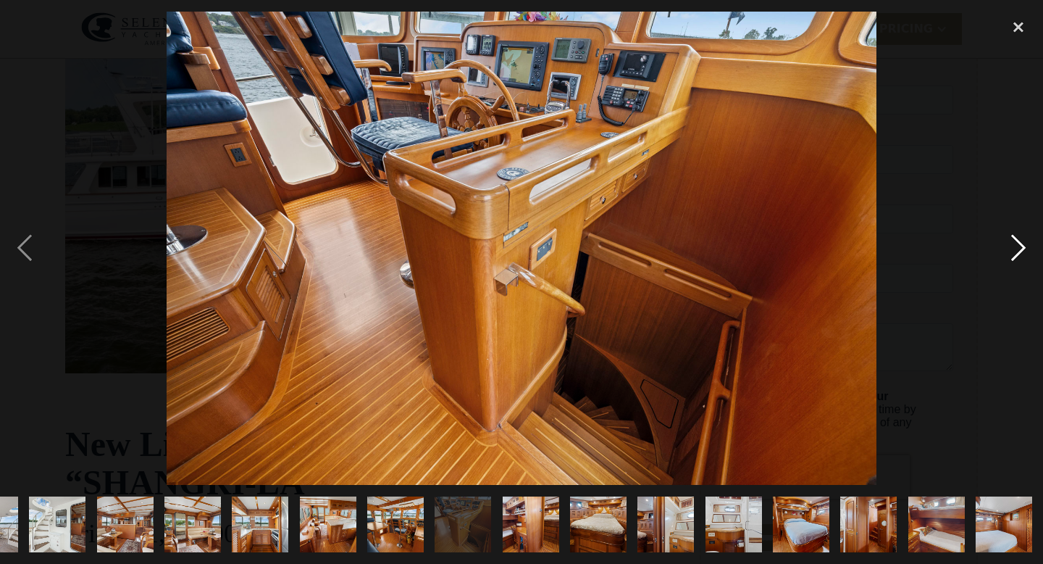
click at [1019, 245] on div "next image" at bounding box center [1018, 249] width 49 height 474
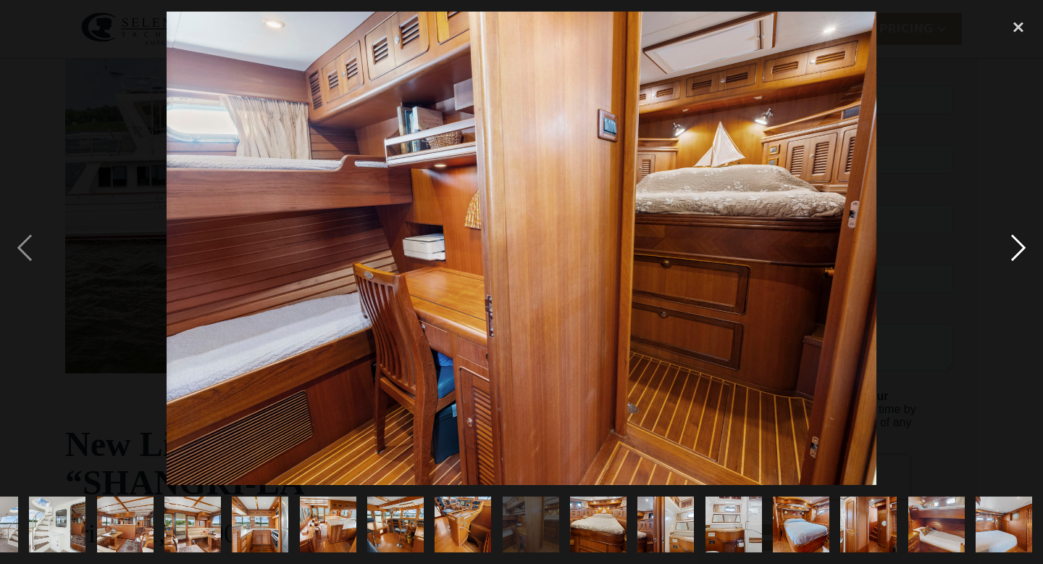
click at [1019, 245] on div "next image" at bounding box center [1018, 249] width 49 height 474
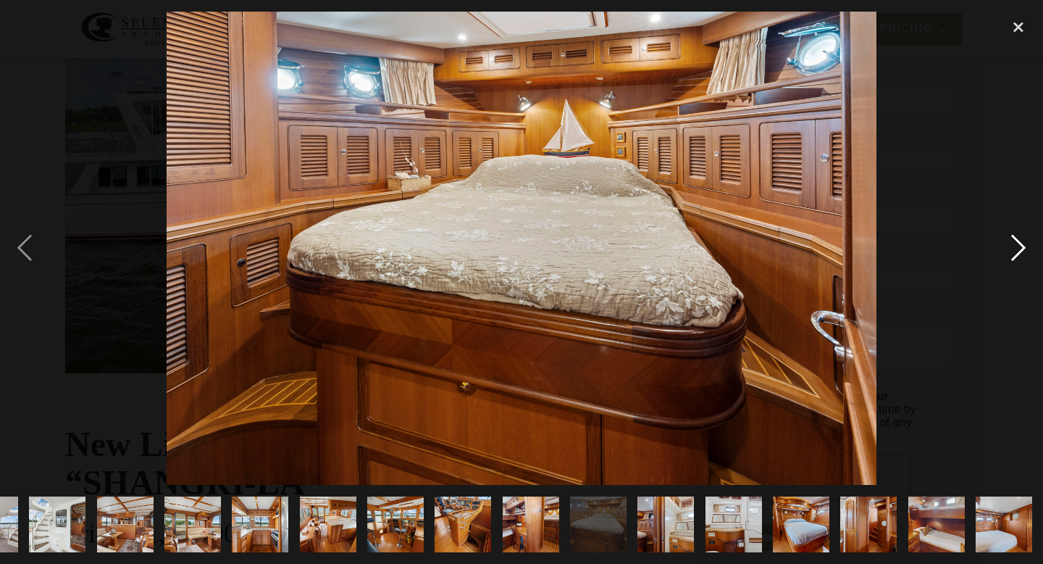
click at [1019, 245] on div "next image" at bounding box center [1018, 249] width 49 height 474
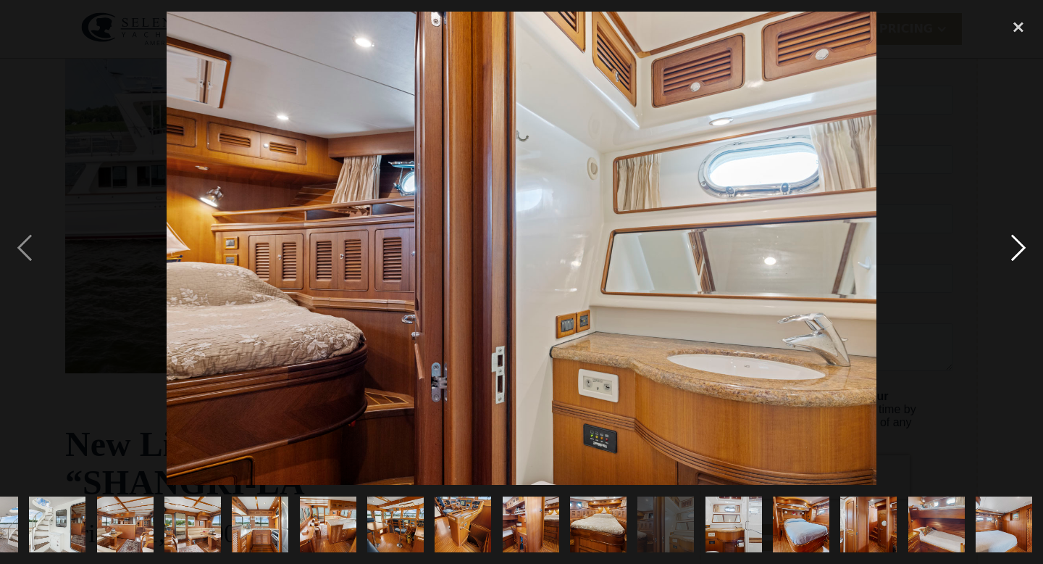
click at [1019, 245] on div "next image" at bounding box center [1018, 249] width 49 height 474
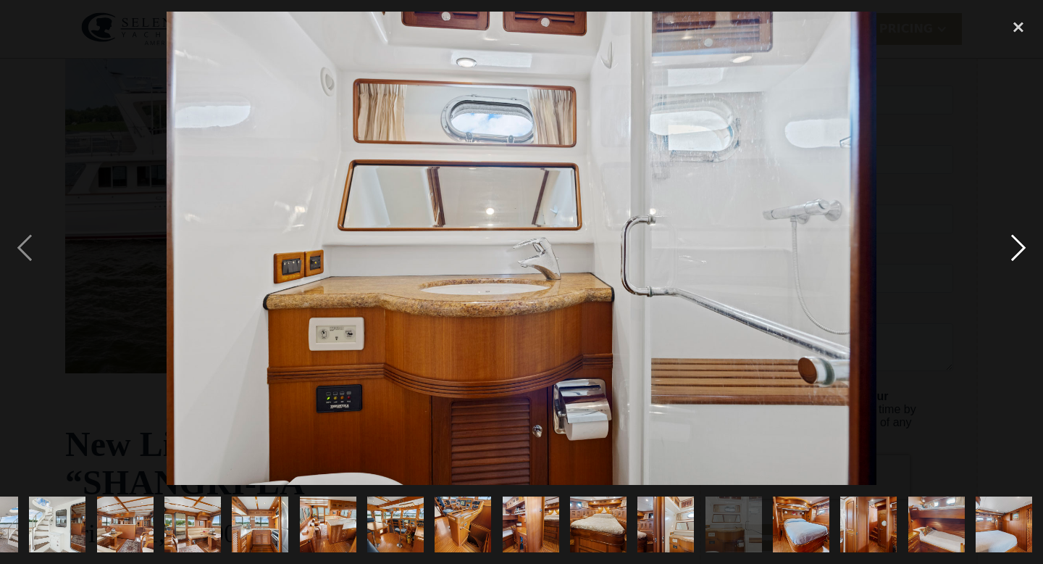
click at [1019, 245] on div "next image" at bounding box center [1018, 249] width 49 height 474
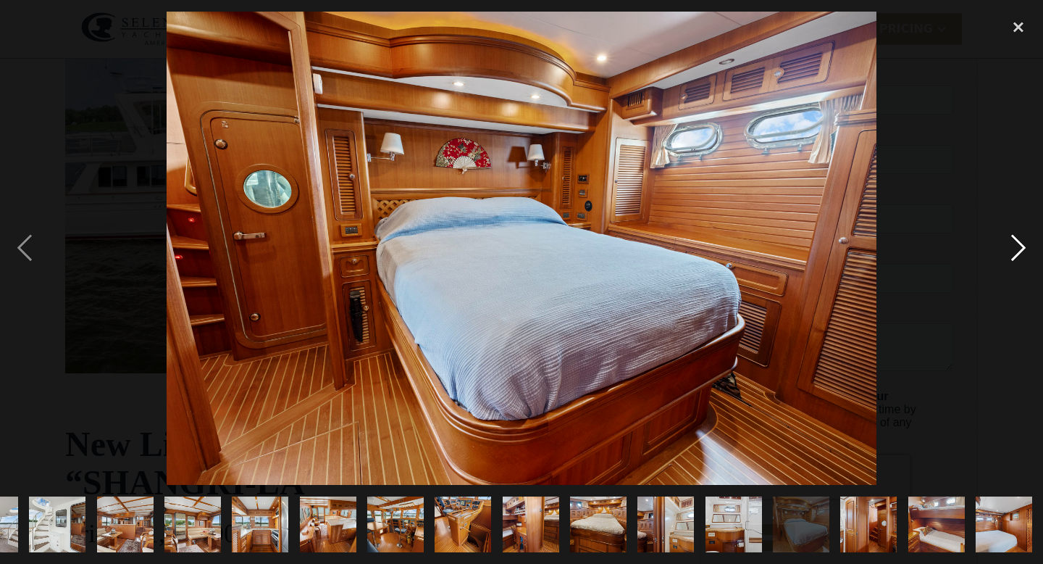
click at [1019, 245] on div "next image" at bounding box center [1018, 249] width 49 height 474
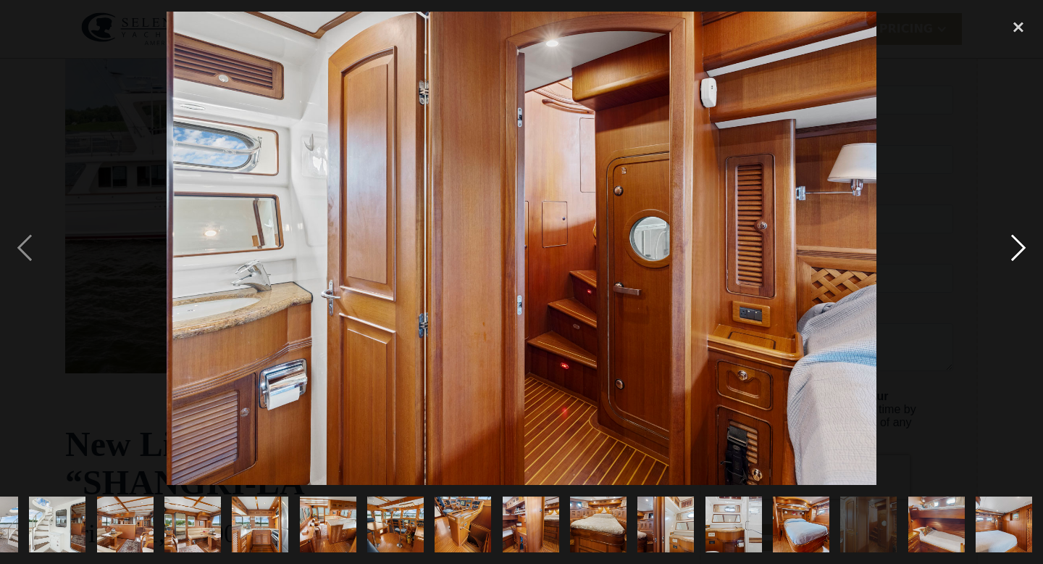
click at [1019, 245] on div "next image" at bounding box center [1018, 249] width 49 height 474
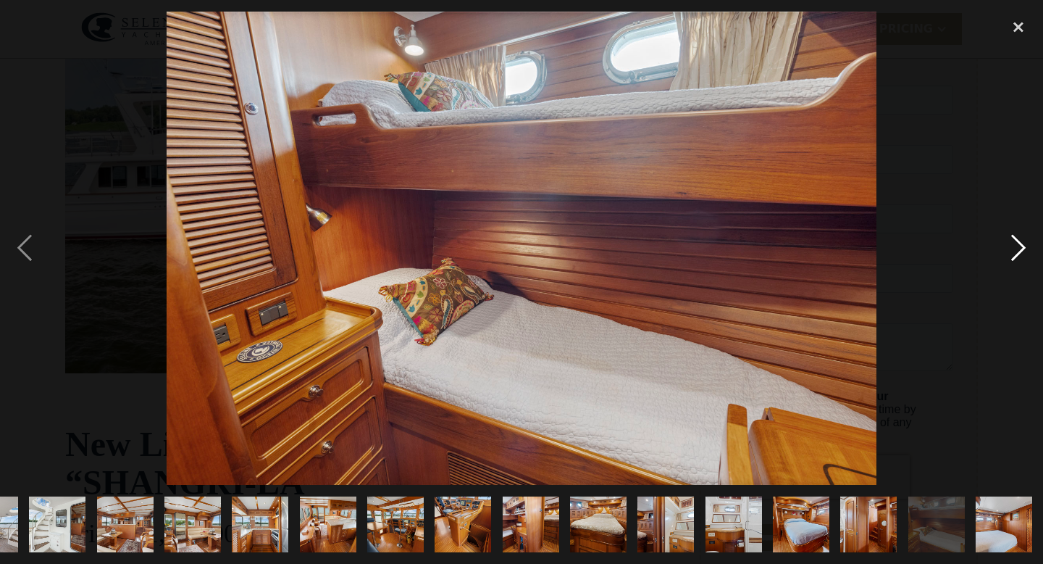
click at [1019, 245] on div "next image" at bounding box center [1018, 249] width 49 height 474
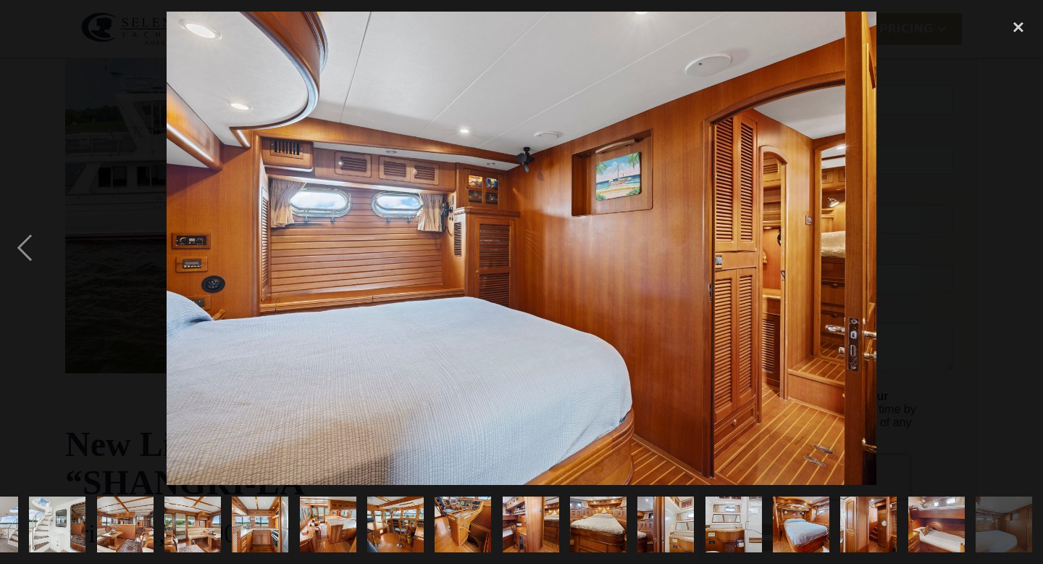
click at [1019, 245] on div "next image" at bounding box center [1018, 249] width 49 height 474
click at [1004, 257] on div "next image" at bounding box center [1018, 249] width 49 height 474
click at [1015, 23] on div "close lightbox" at bounding box center [1018, 28] width 49 height 32
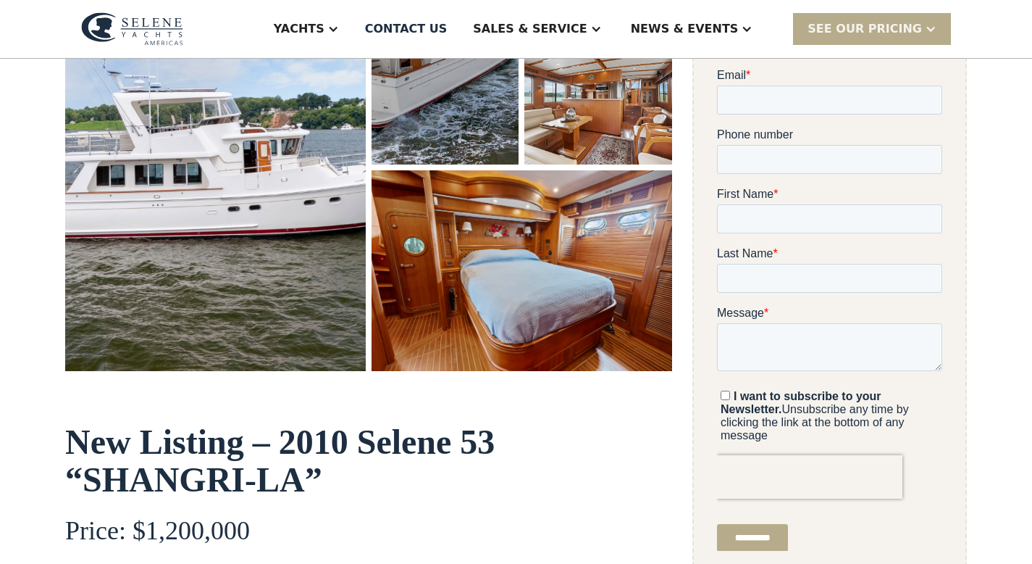
scroll to position [0, 0]
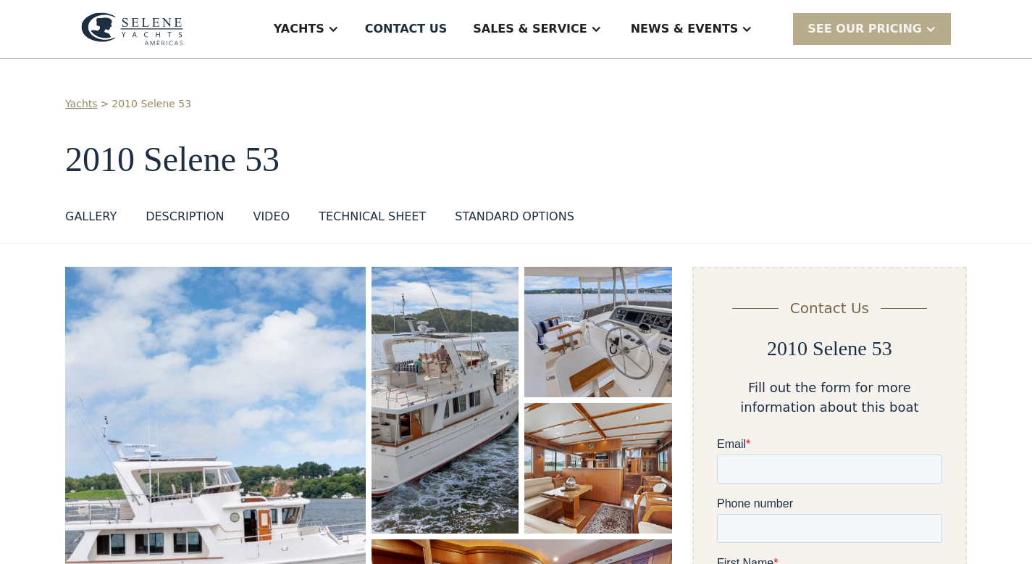
click at [167, 30] on img at bounding box center [132, 28] width 102 height 33
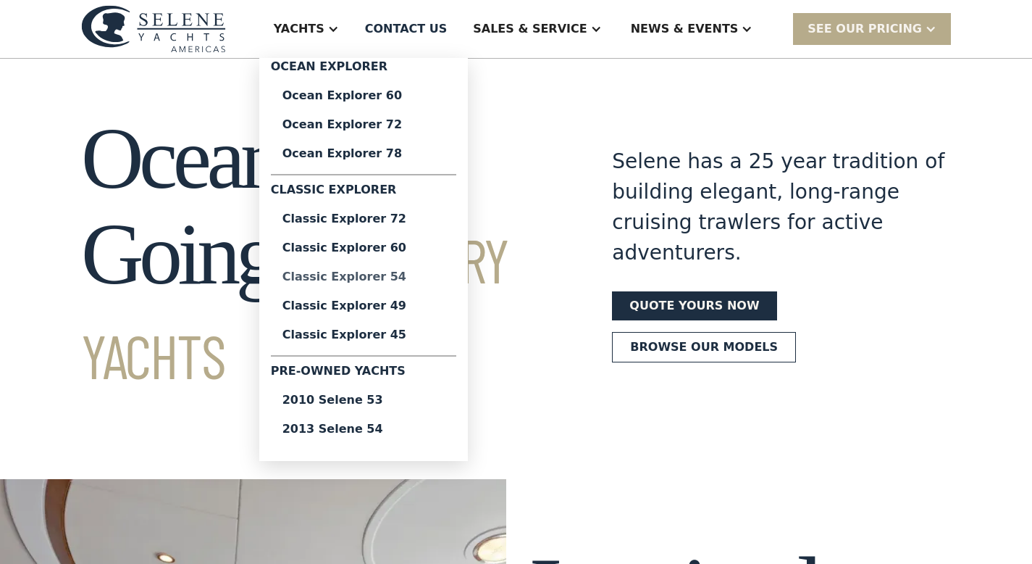
click at [408, 278] on div "Classic Explorer 54" at bounding box center [364, 277] width 162 height 12
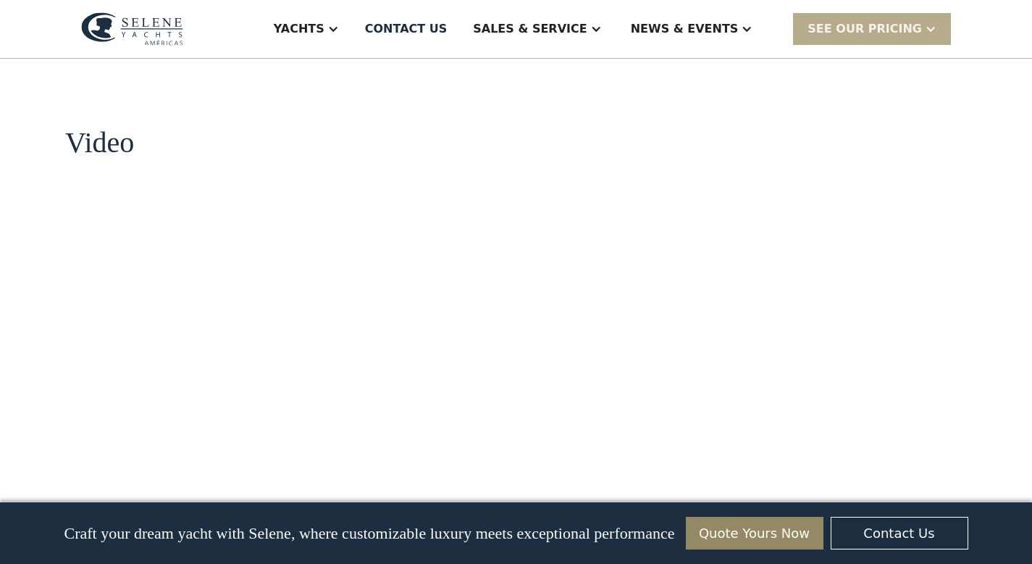
scroll to position [1299, 0]
click at [758, 192] on div "**********" at bounding box center [830, 348] width 275 height 2761
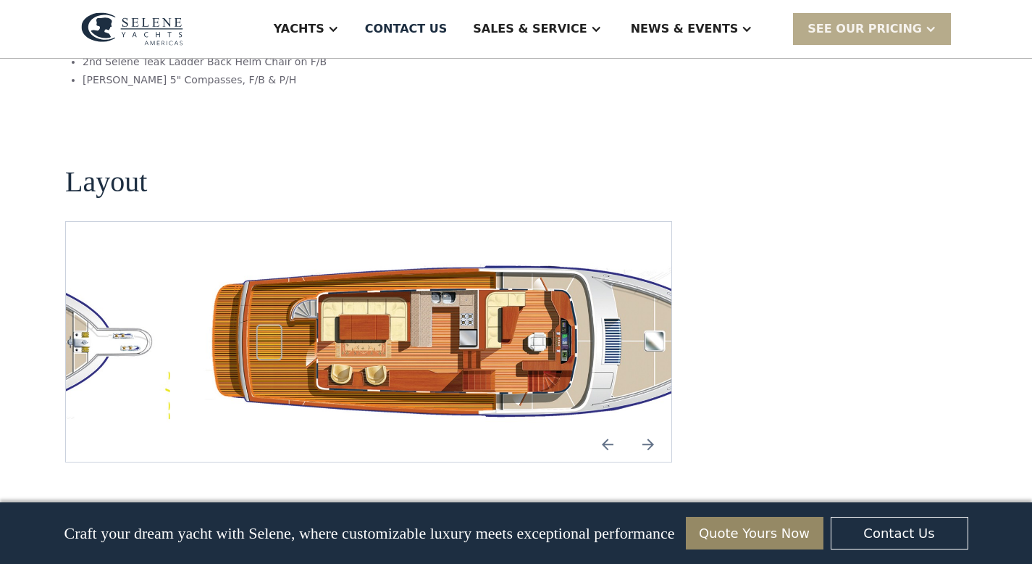
scroll to position [2569, 0]
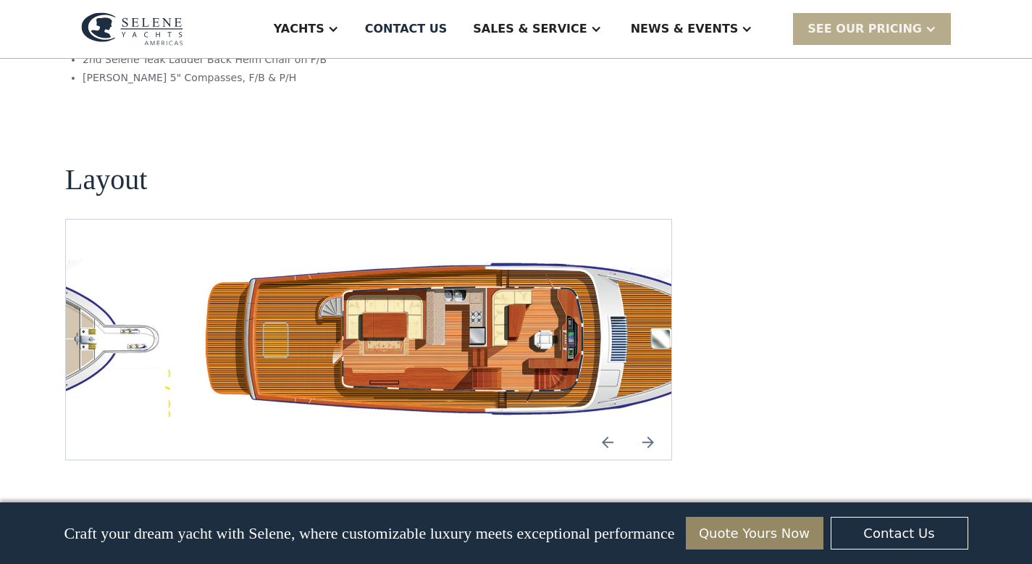
click at [606, 424] on img "Previous slide" at bounding box center [607, 441] width 35 height 35
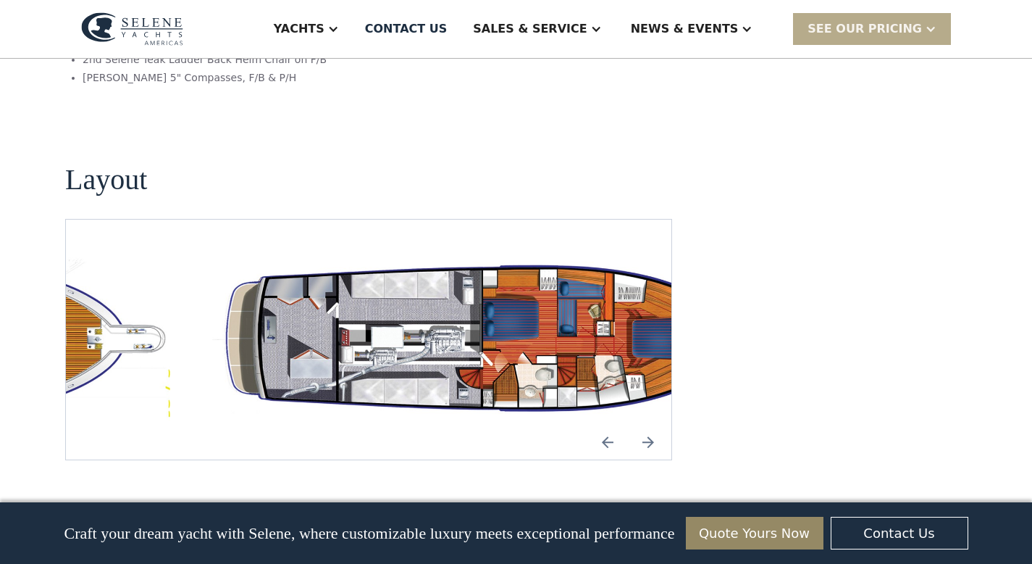
click at [611, 424] on img "Previous slide" at bounding box center [607, 441] width 35 height 35
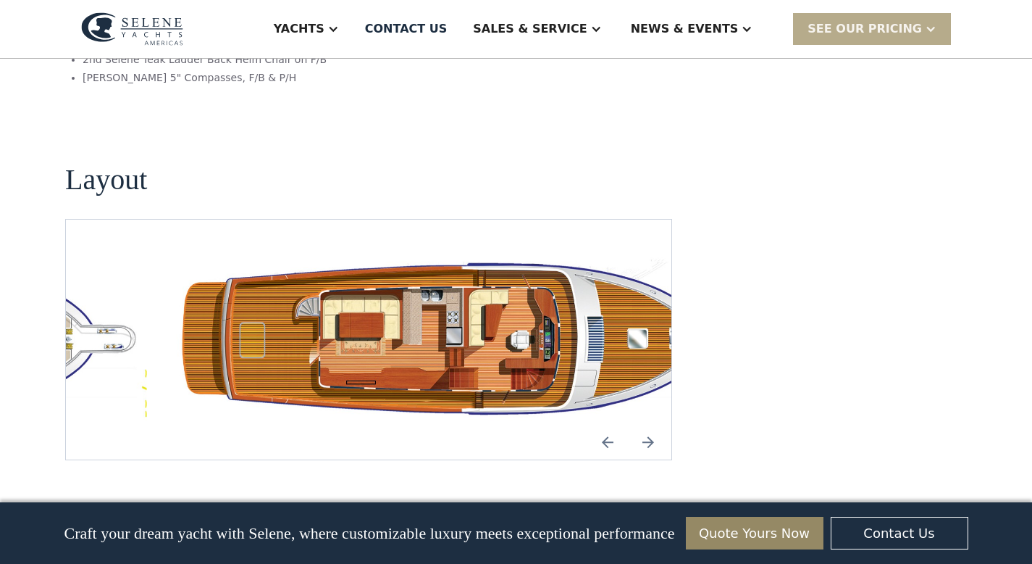
click at [611, 424] on img "Previous slide" at bounding box center [607, 441] width 35 height 35
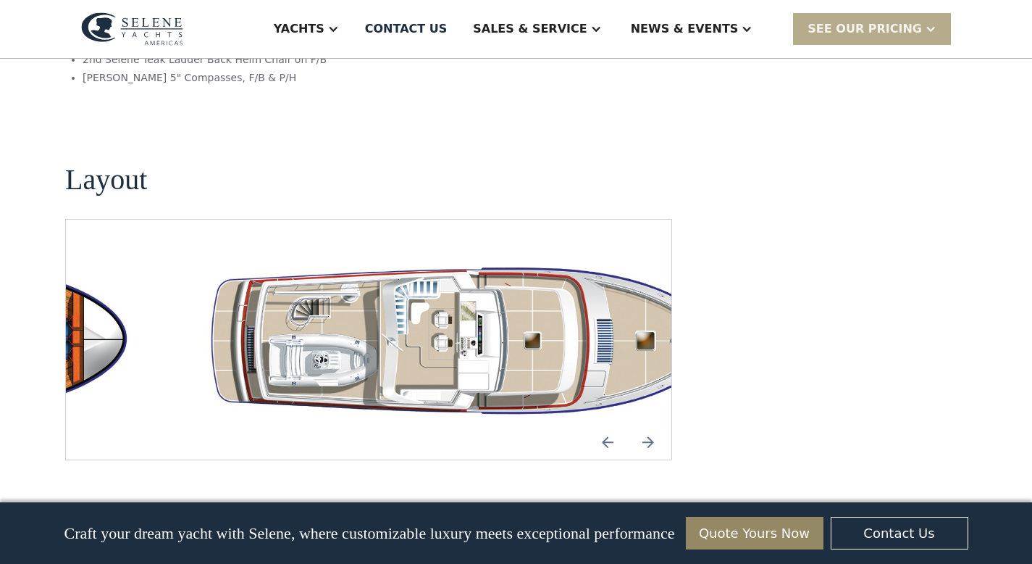
click at [612, 424] on img "Previous slide" at bounding box center [607, 441] width 35 height 35
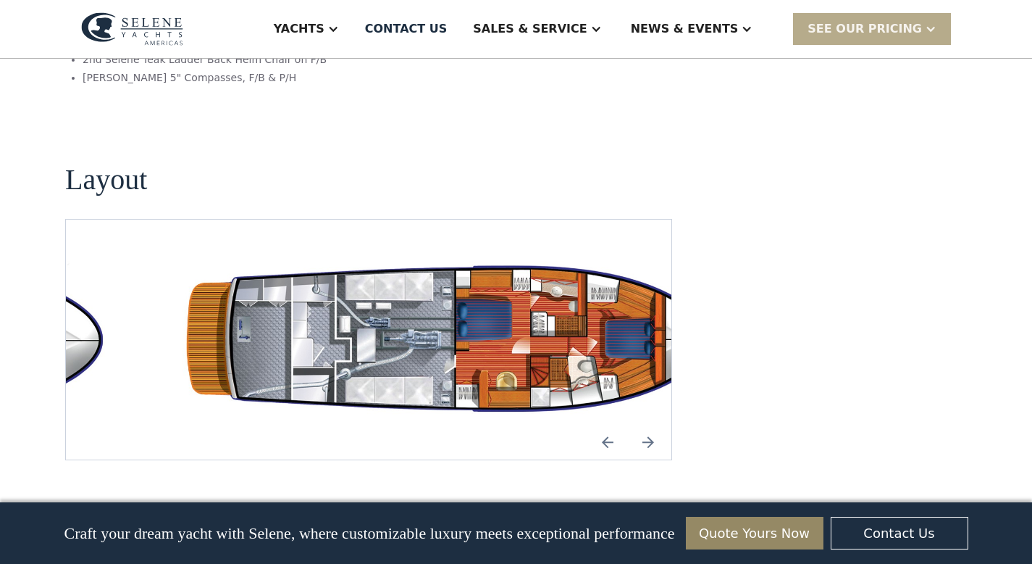
click at [562, 263] on img "open lightbox" at bounding box center [461, 339] width 582 height 170
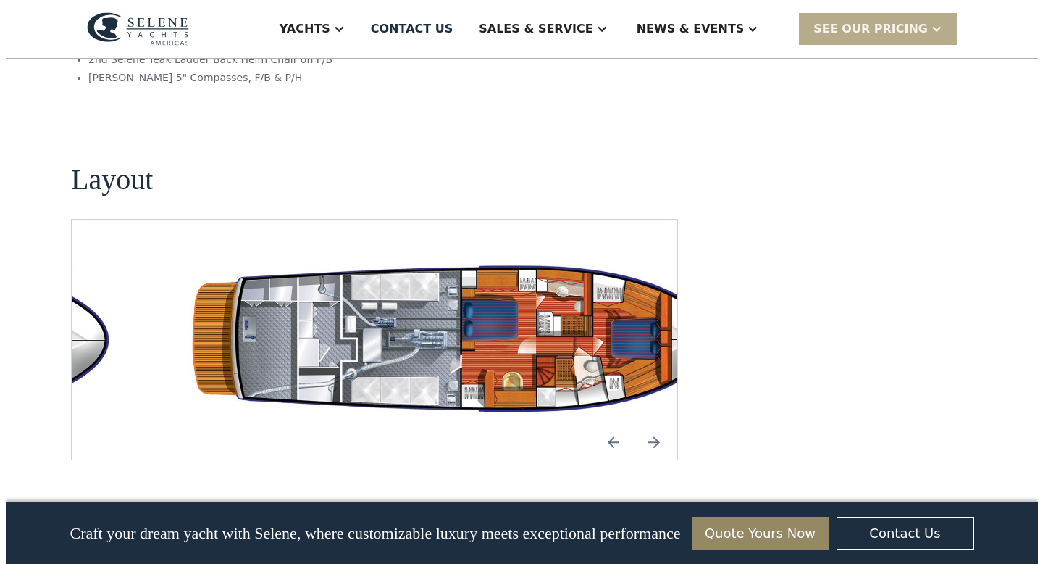
scroll to position [2576, 0]
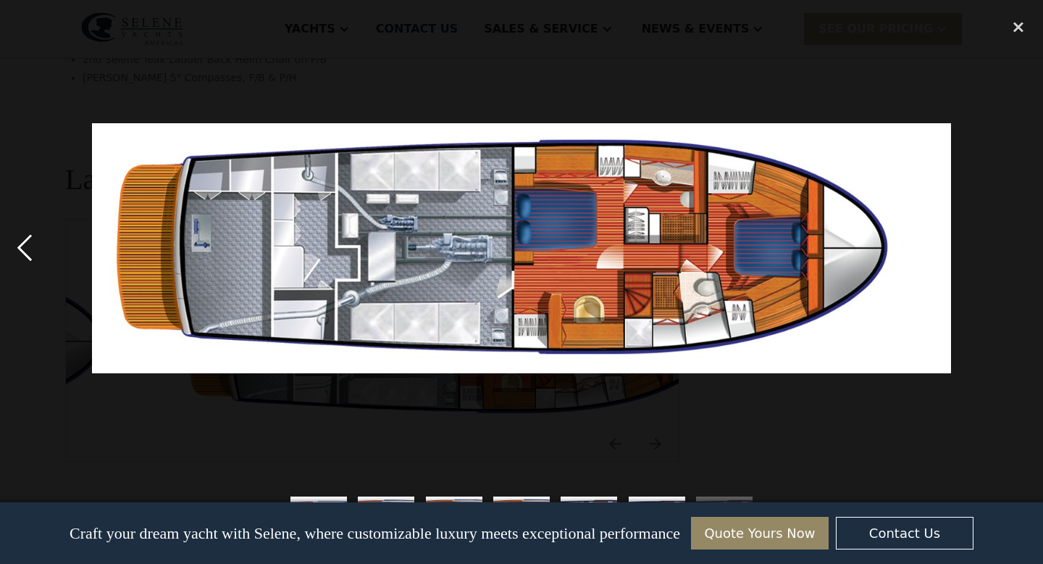
click at [22, 250] on div "previous image" at bounding box center [24, 249] width 49 height 474
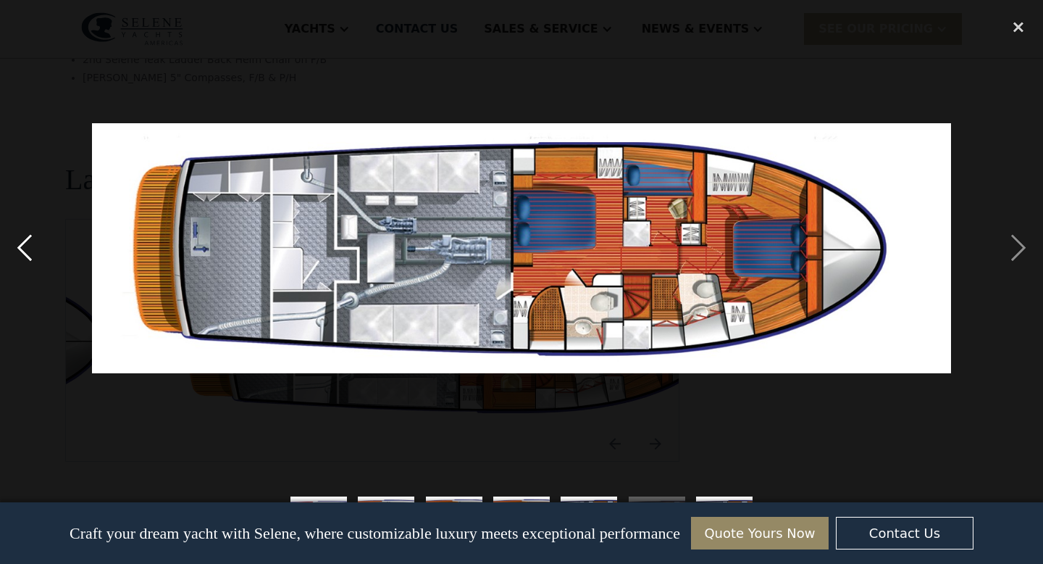
click at [22, 250] on div "previous image" at bounding box center [24, 249] width 49 height 474
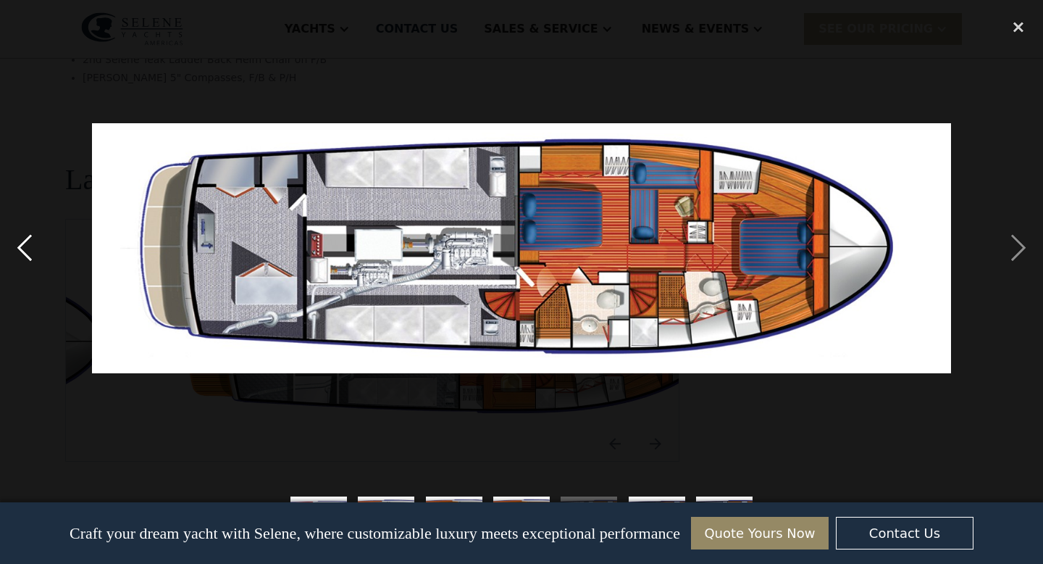
click at [22, 250] on div "previous image" at bounding box center [24, 249] width 49 height 474
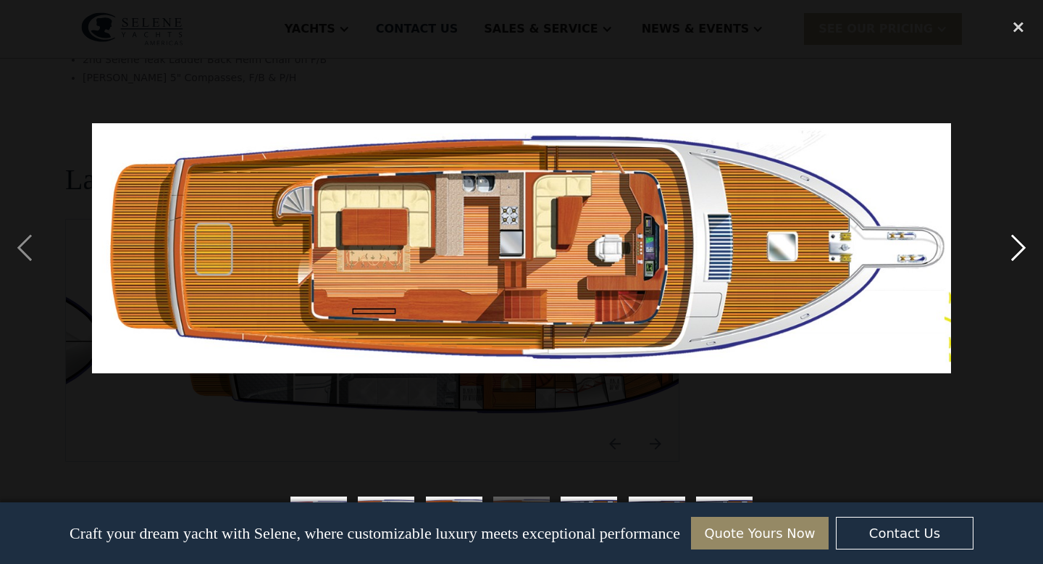
click at [1017, 246] on div "next image" at bounding box center [1018, 249] width 49 height 474
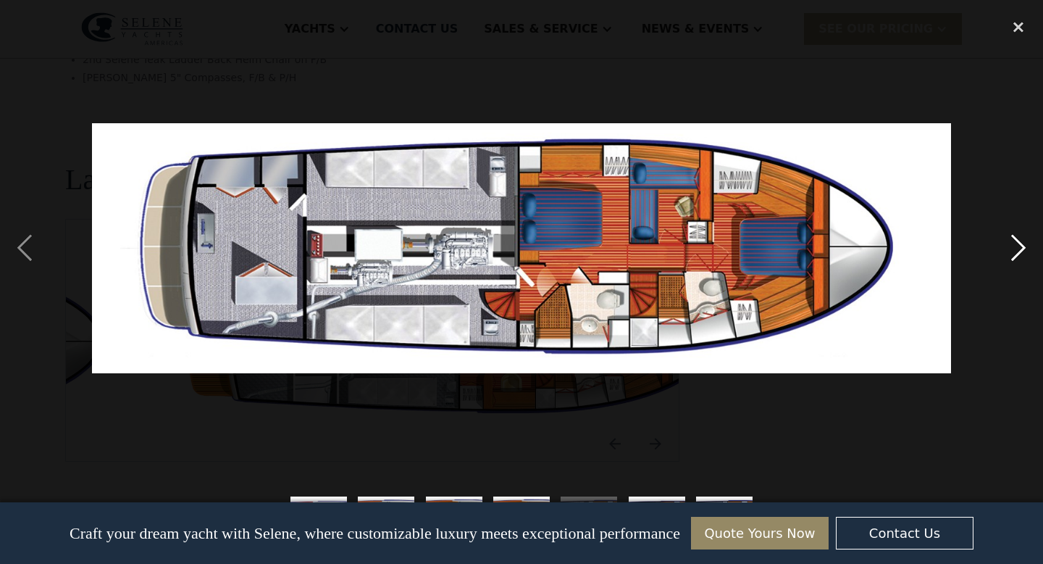
click at [1017, 246] on div "next image" at bounding box center [1018, 249] width 49 height 474
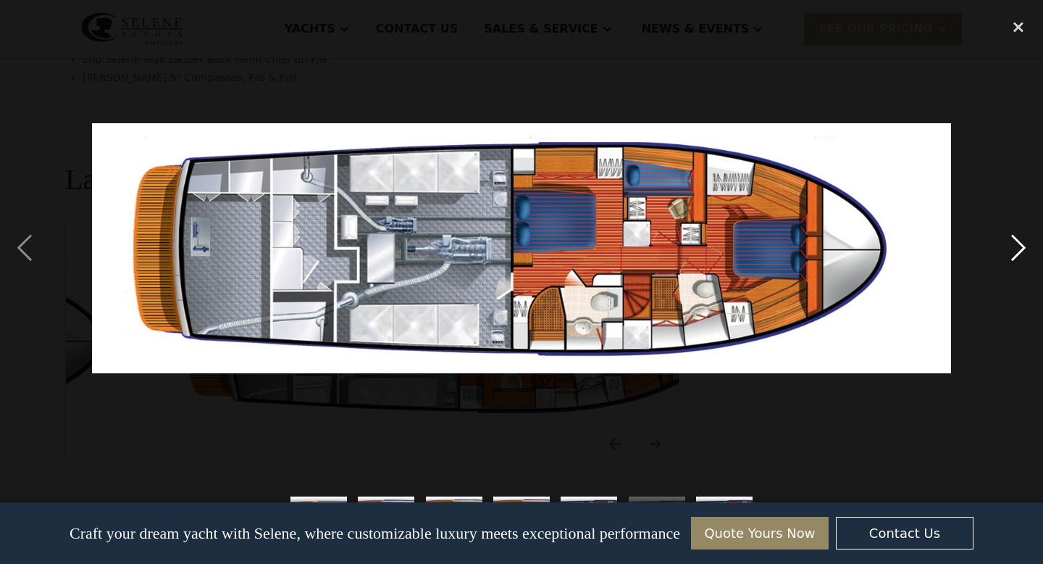
click at [1017, 246] on div "next image" at bounding box center [1018, 249] width 49 height 474
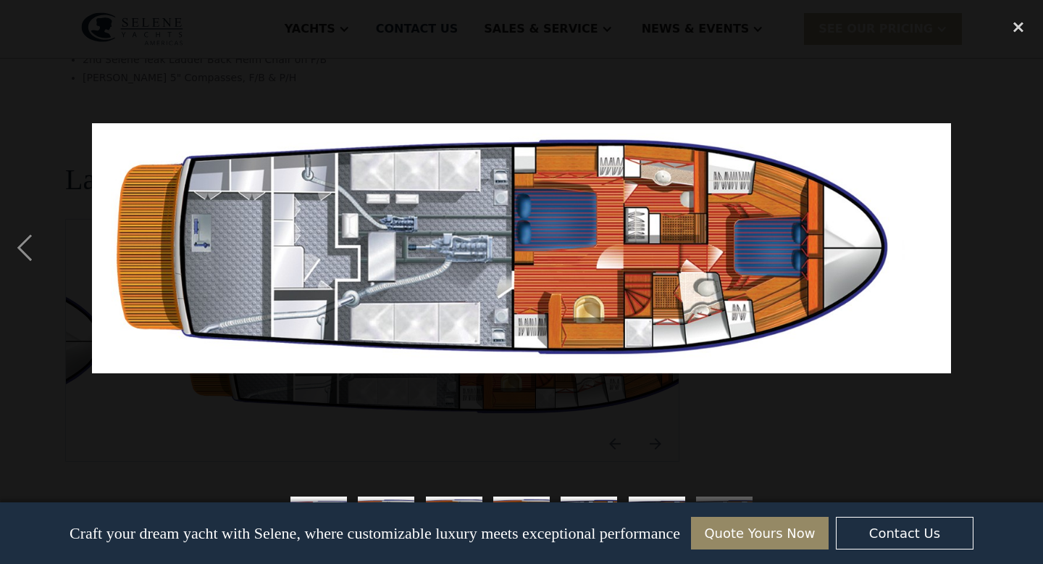
click at [1017, 246] on div "next image" at bounding box center [1018, 249] width 49 height 474
click at [11, 251] on div "previous image" at bounding box center [24, 249] width 49 height 474
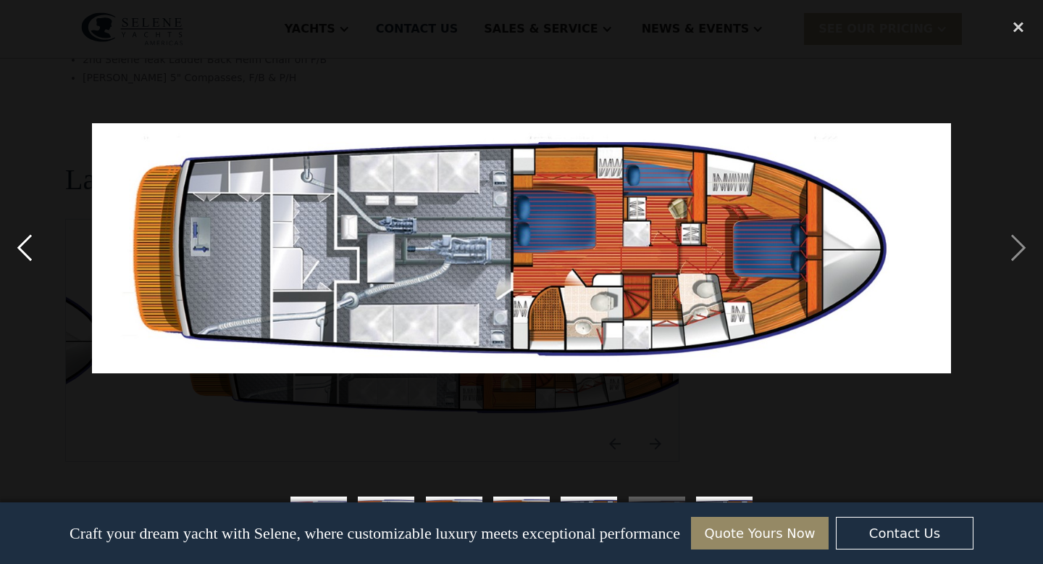
click at [16, 248] on div "previous image" at bounding box center [24, 249] width 49 height 474
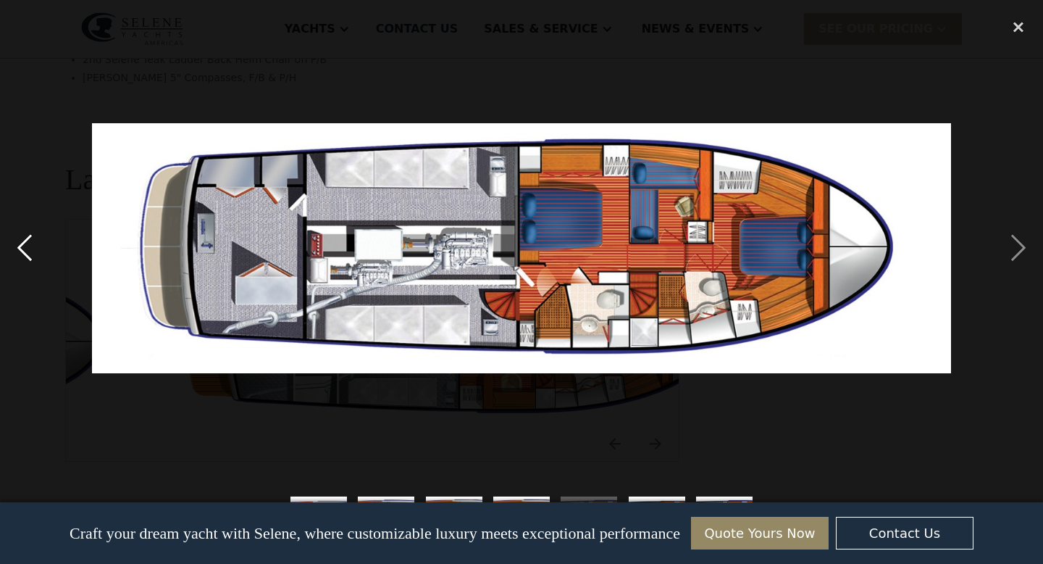
click at [16, 248] on div "previous image" at bounding box center [24, 249] width 49 height 474
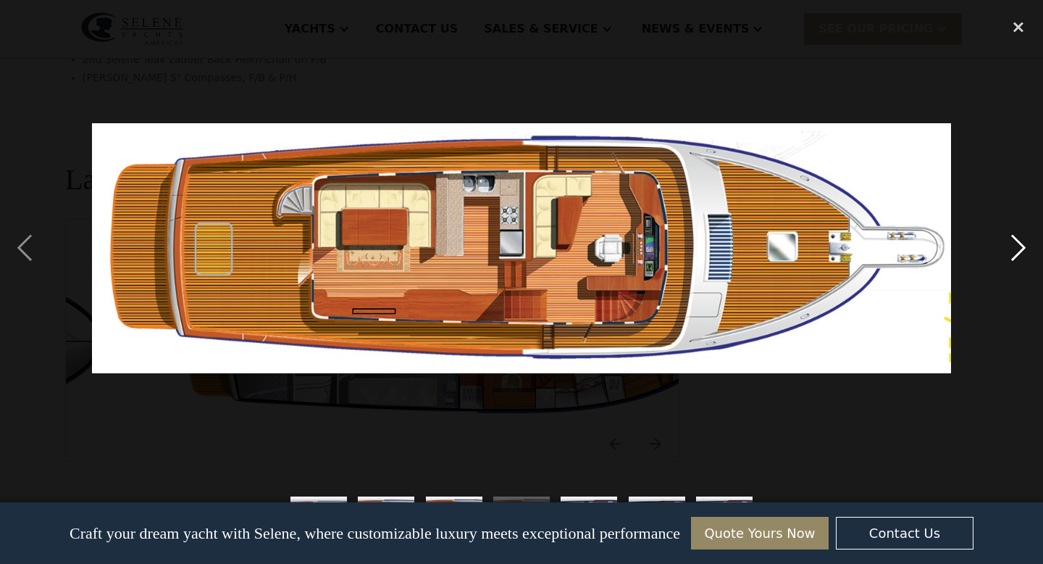
click at [1013, 256] on div "next image" at bounding box center [1018, 249] width 49 height 474
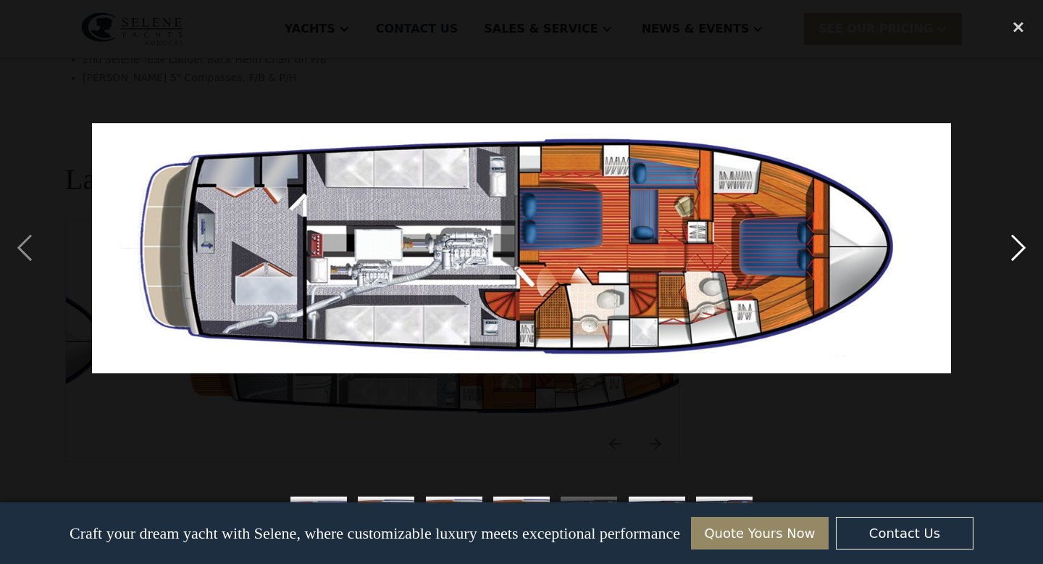
click at [1013, 256] on div "next image" at bounding box center [1018, 249] width 49 height 474
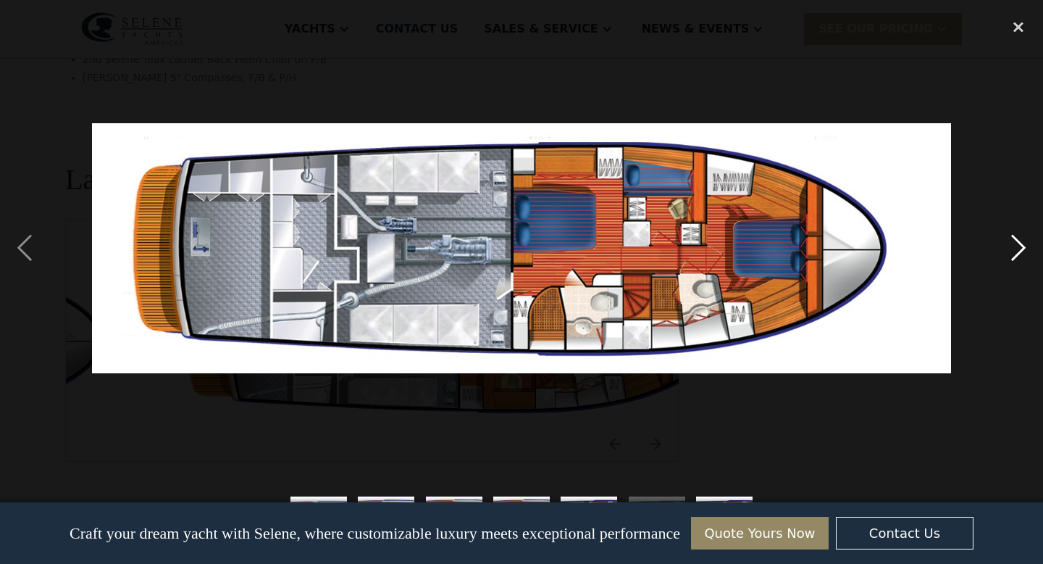
click at [1013, 256] on div "next image" at bounding box center [1018, 249] width 49 height 474
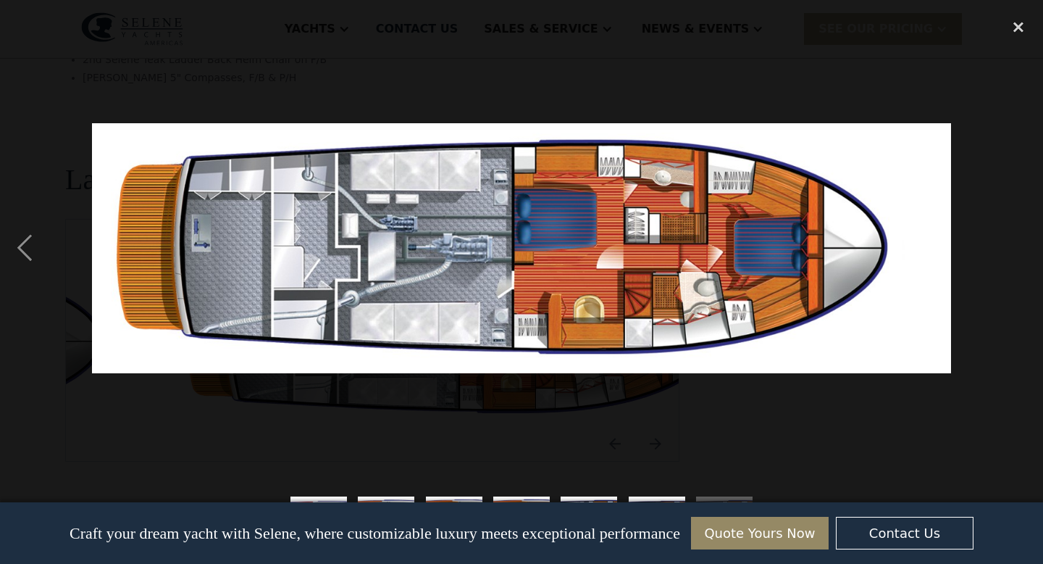
click at [1013, 256] on div "next image" at bounding box center [1018, 249] width 49 height 474
click at [31, 249] on div "previous image" at bounding box center [24, 249] width 49 height 474
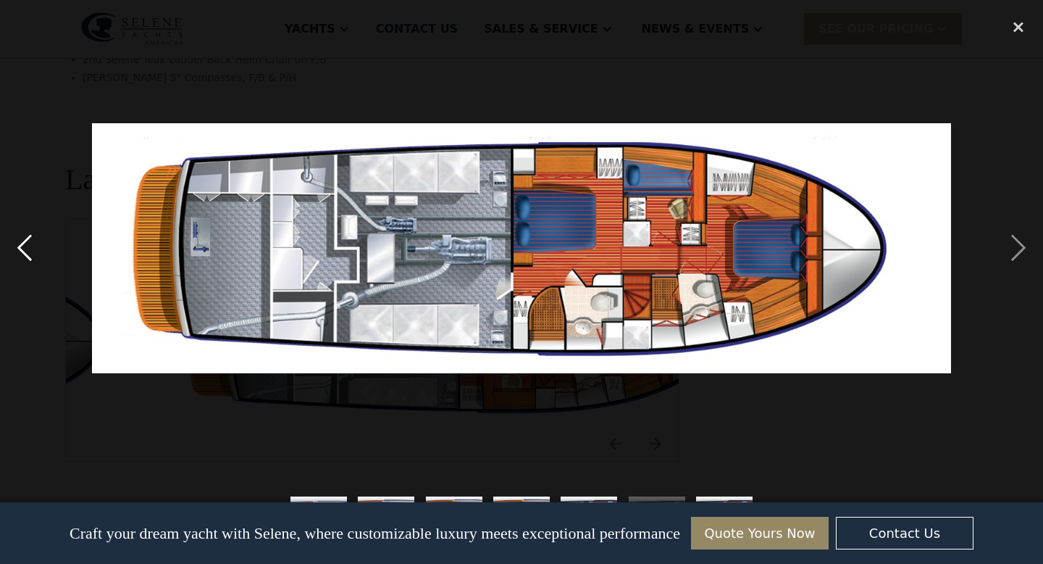
click at [31, 249] on div "previous image" at bounding box center [24, 249] width 49 height 474
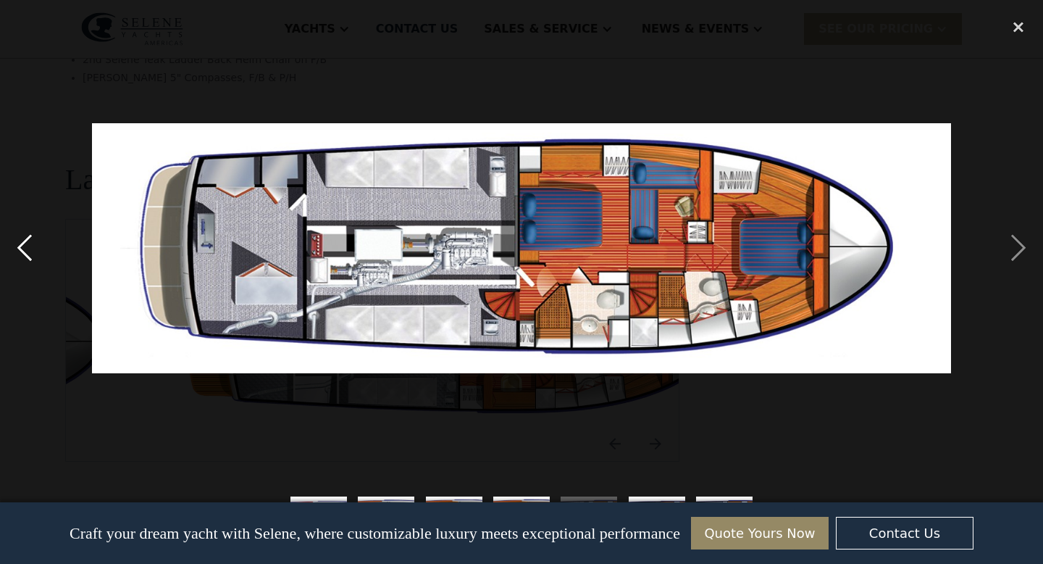
click at [31, 249] on div "previous image" at bounding box center [24, 249] width 49 height 474
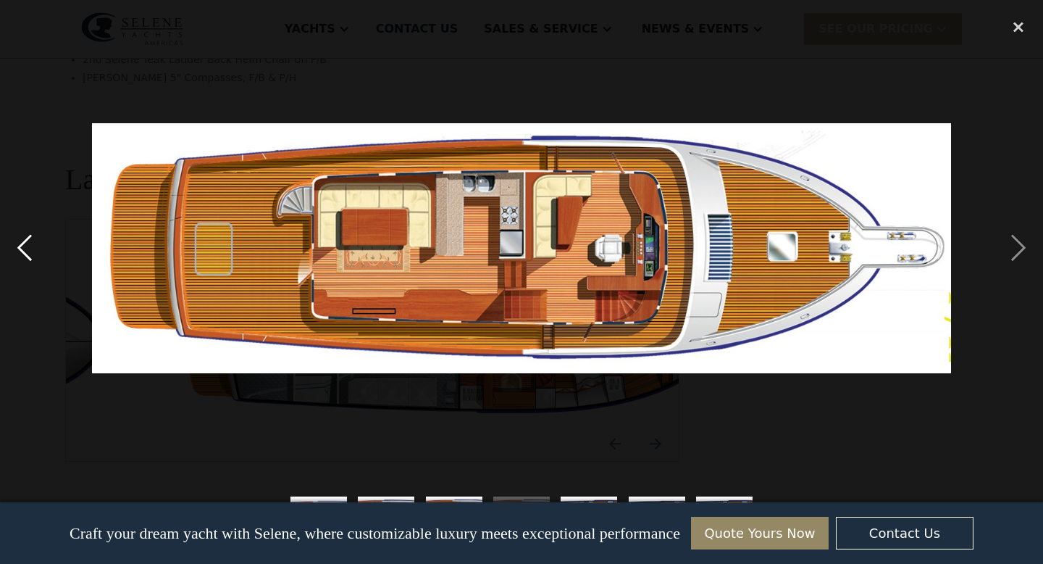
click at [31, 249] on div "previous image" at bounding box center [24, 249] width 49 height 474
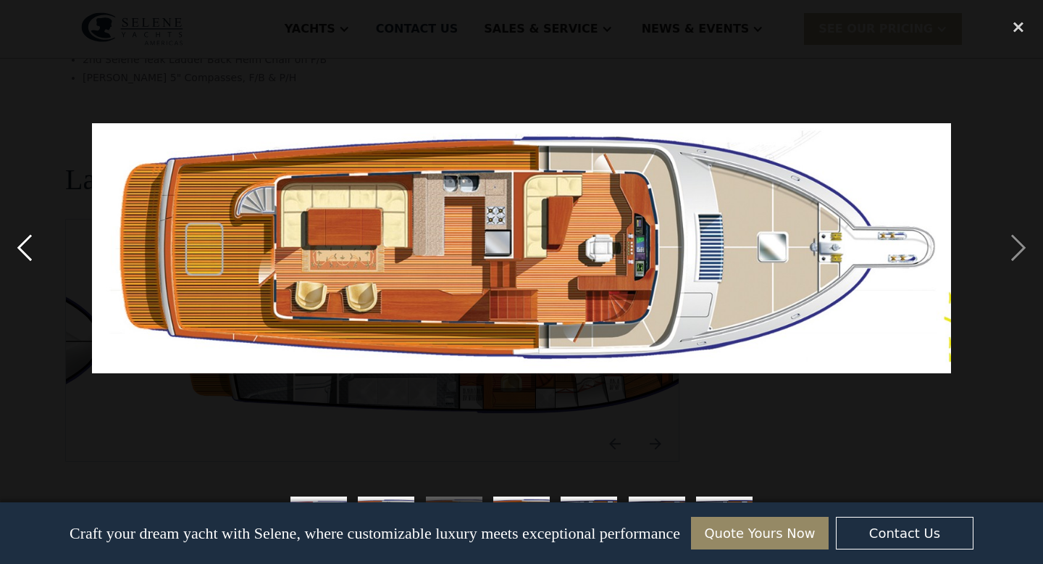
click at [31, 249] on div "previous image" at bounding box center [24, 249] width 49 height 474
